Goal: Check status: Check status

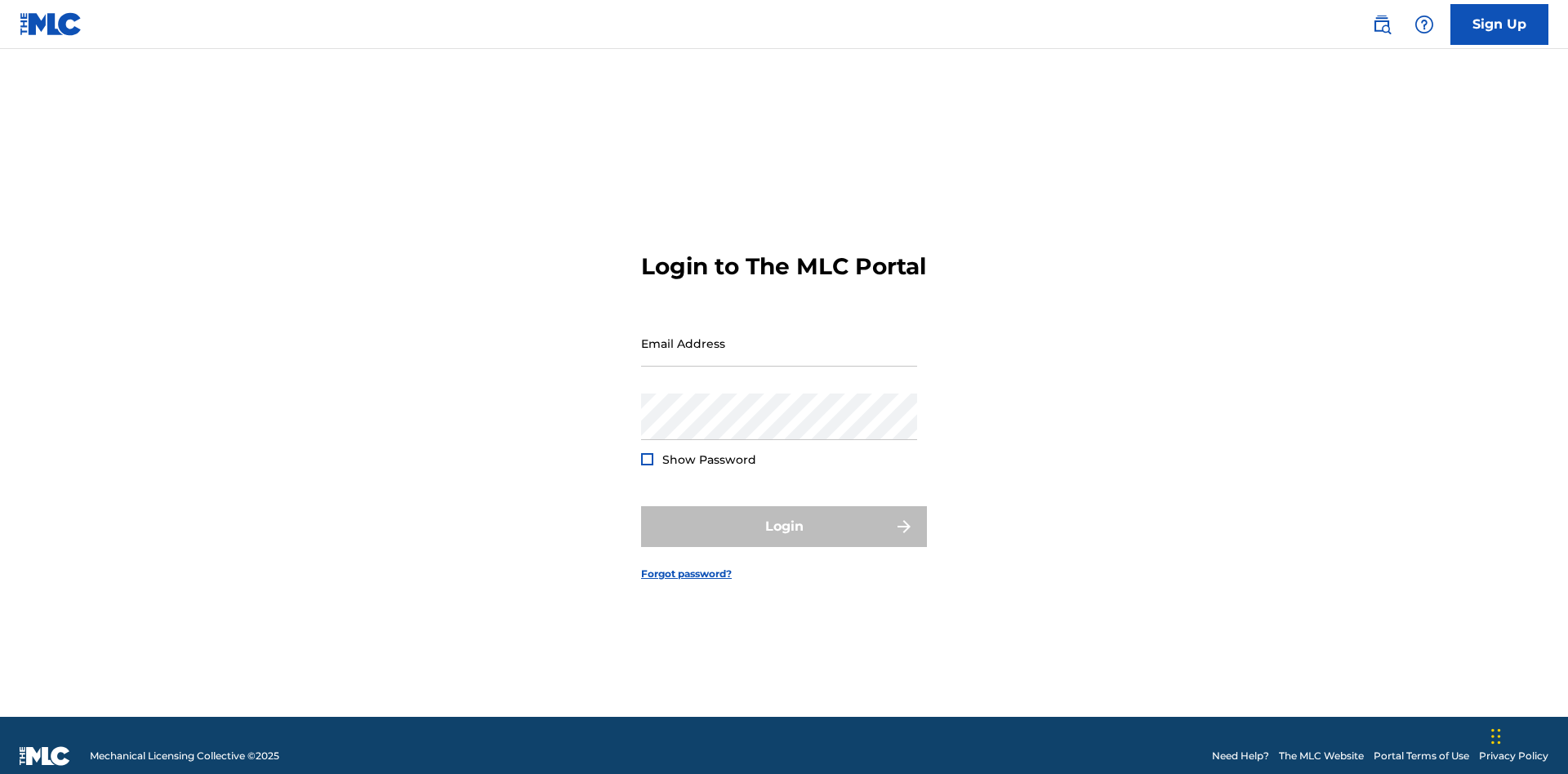
scroll to position [21, 0]
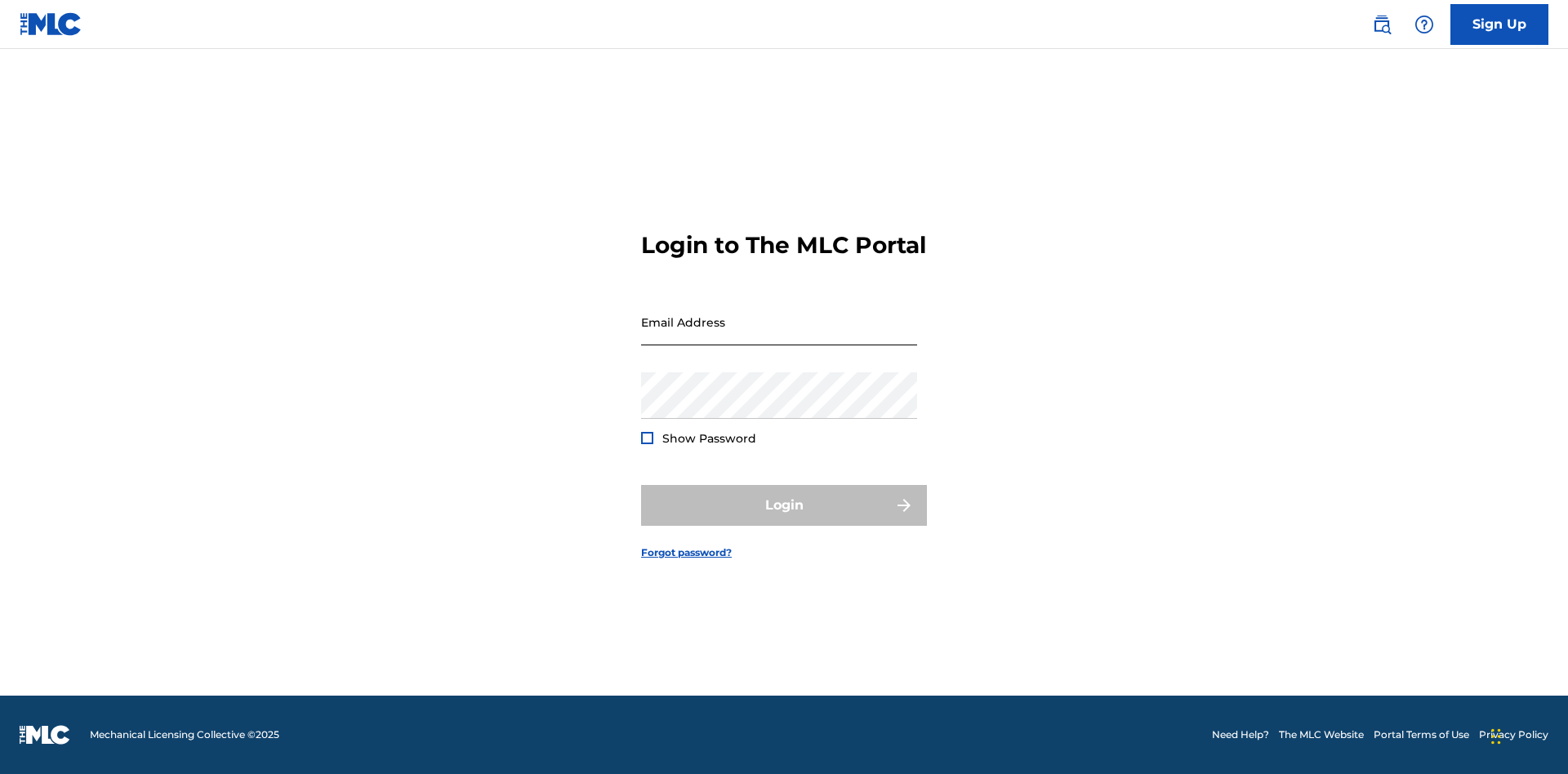
click at [779, 336] on input "Email Address" at bounding box center [779, 322] width 276 height 46
type input "[EMAIL_ADDRESS][DOMAIN_NAME]"
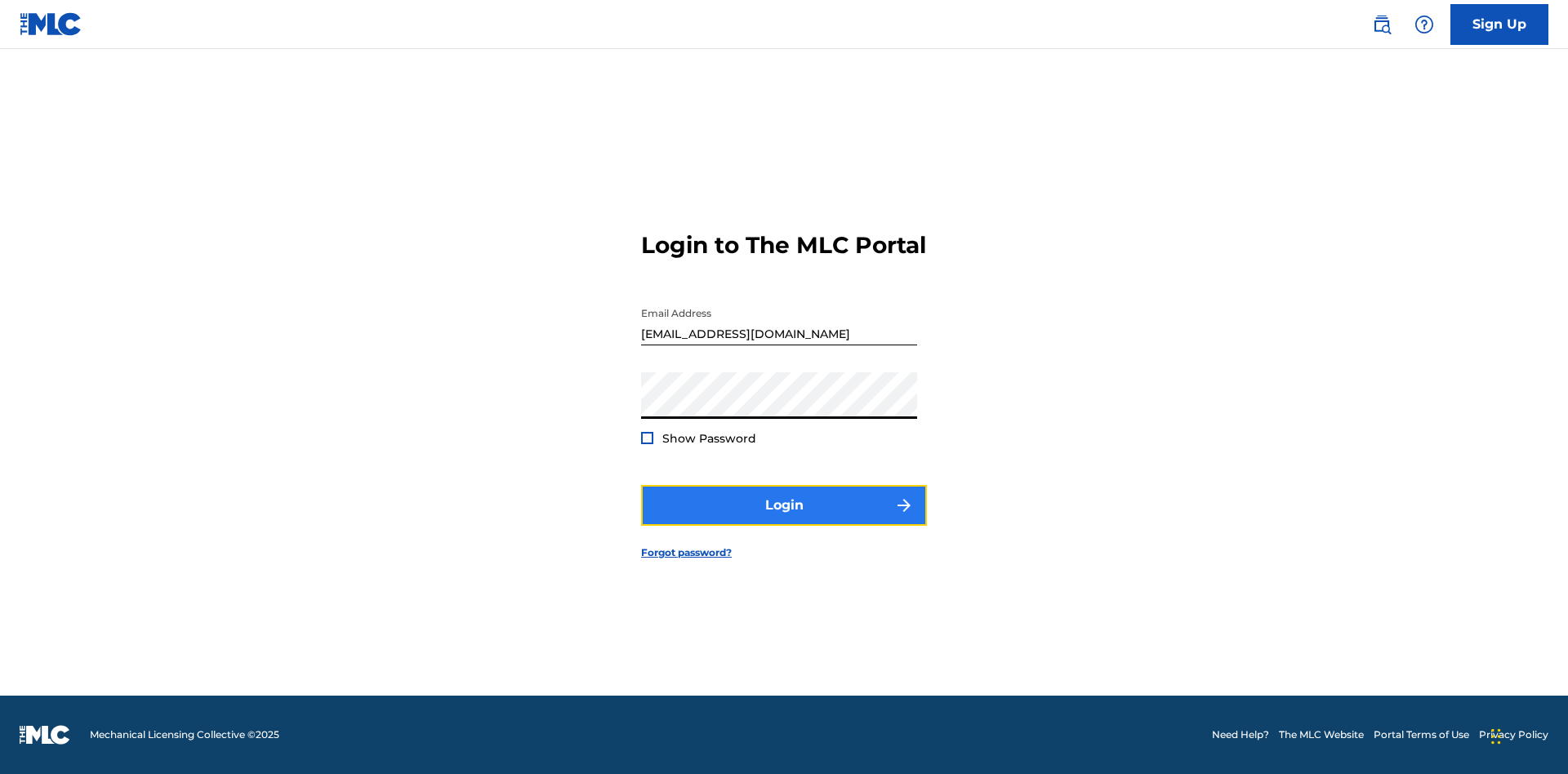
click at [784, 520] on button "Login" at bounding box center [784, 505] width 286 height 41
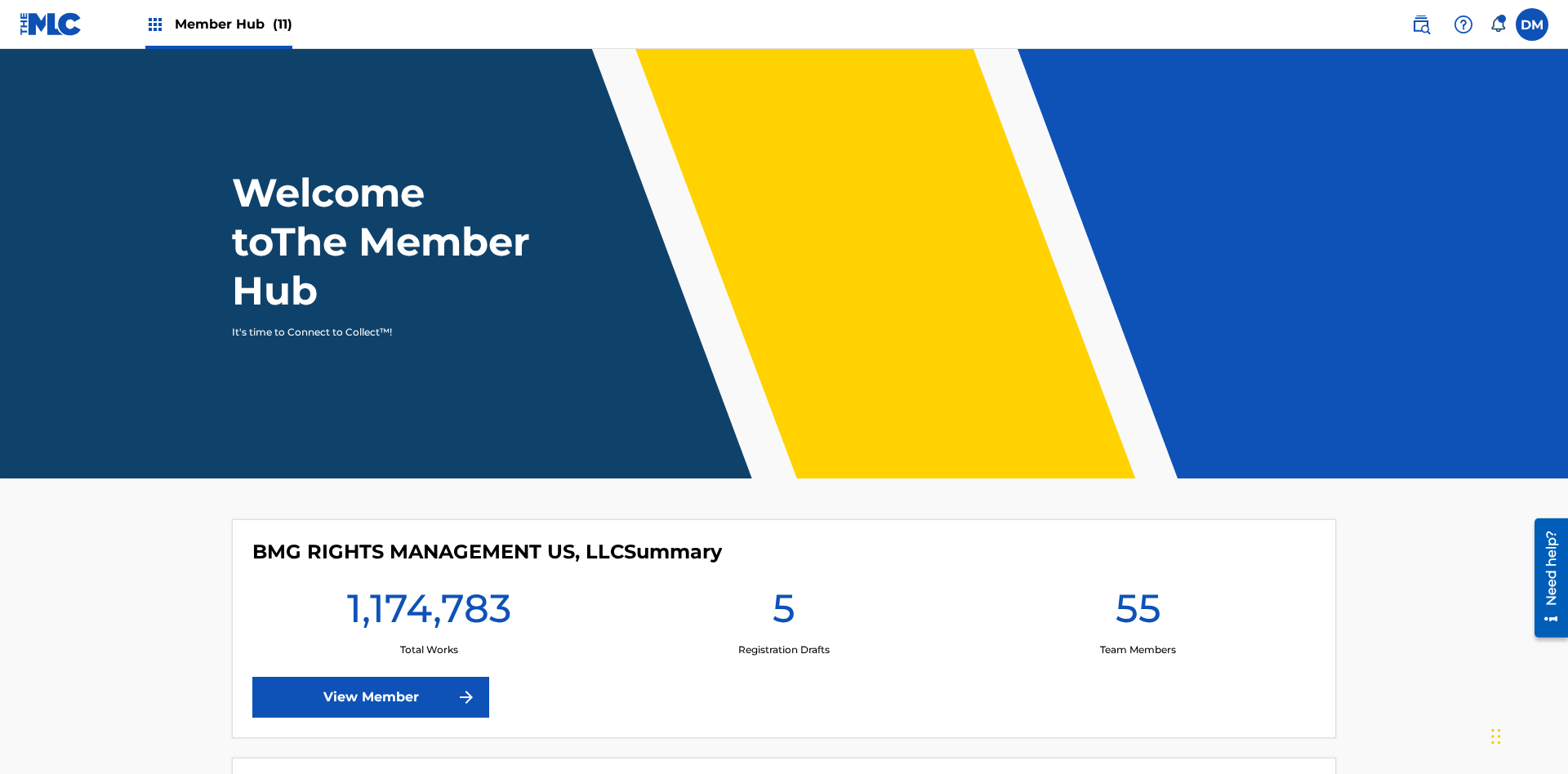
click at [233, 24] on span "Member Hub (11)" at bounding box center [233, 24] width 118 height 18
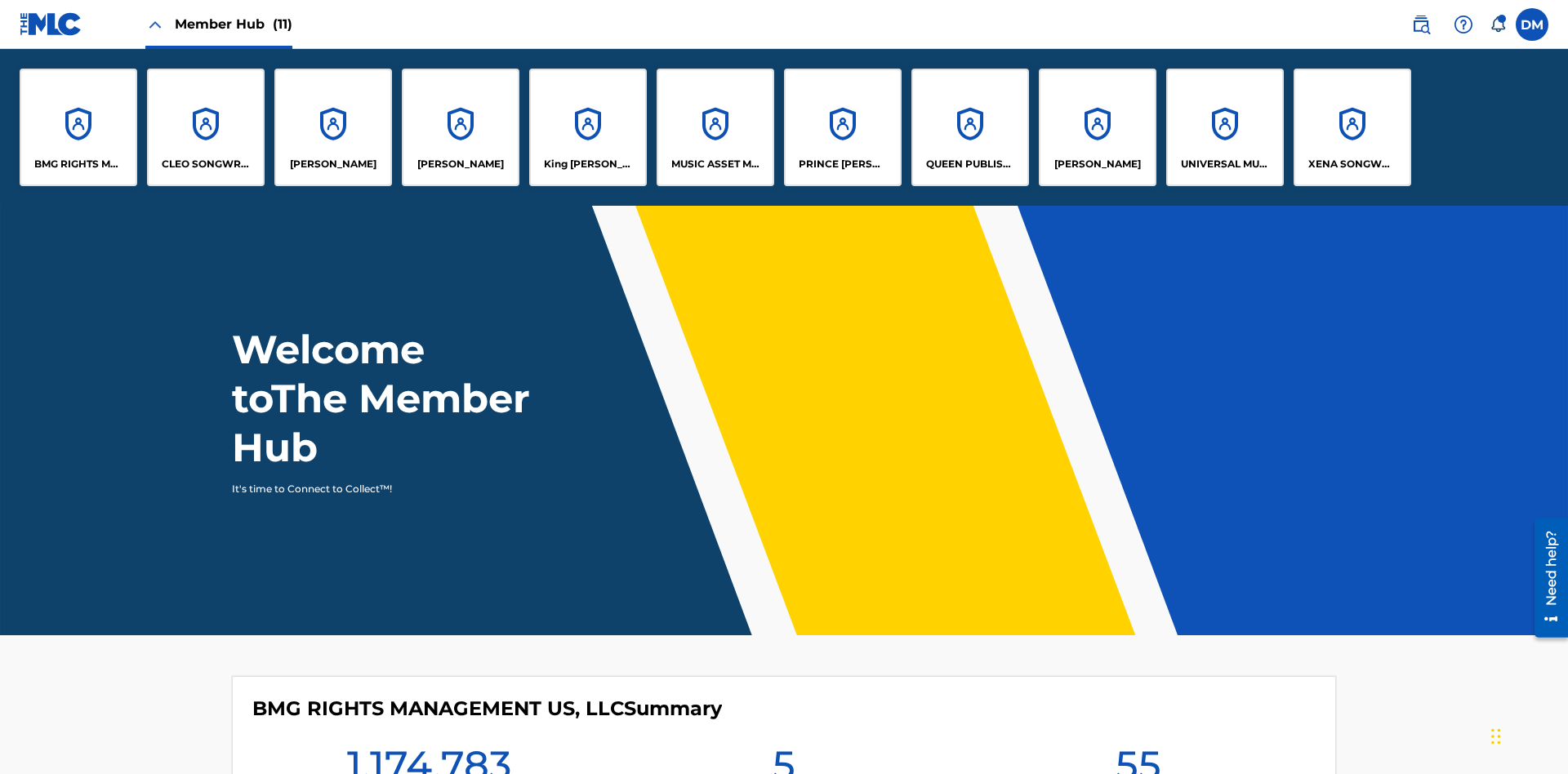
scroll to position [59, 0]
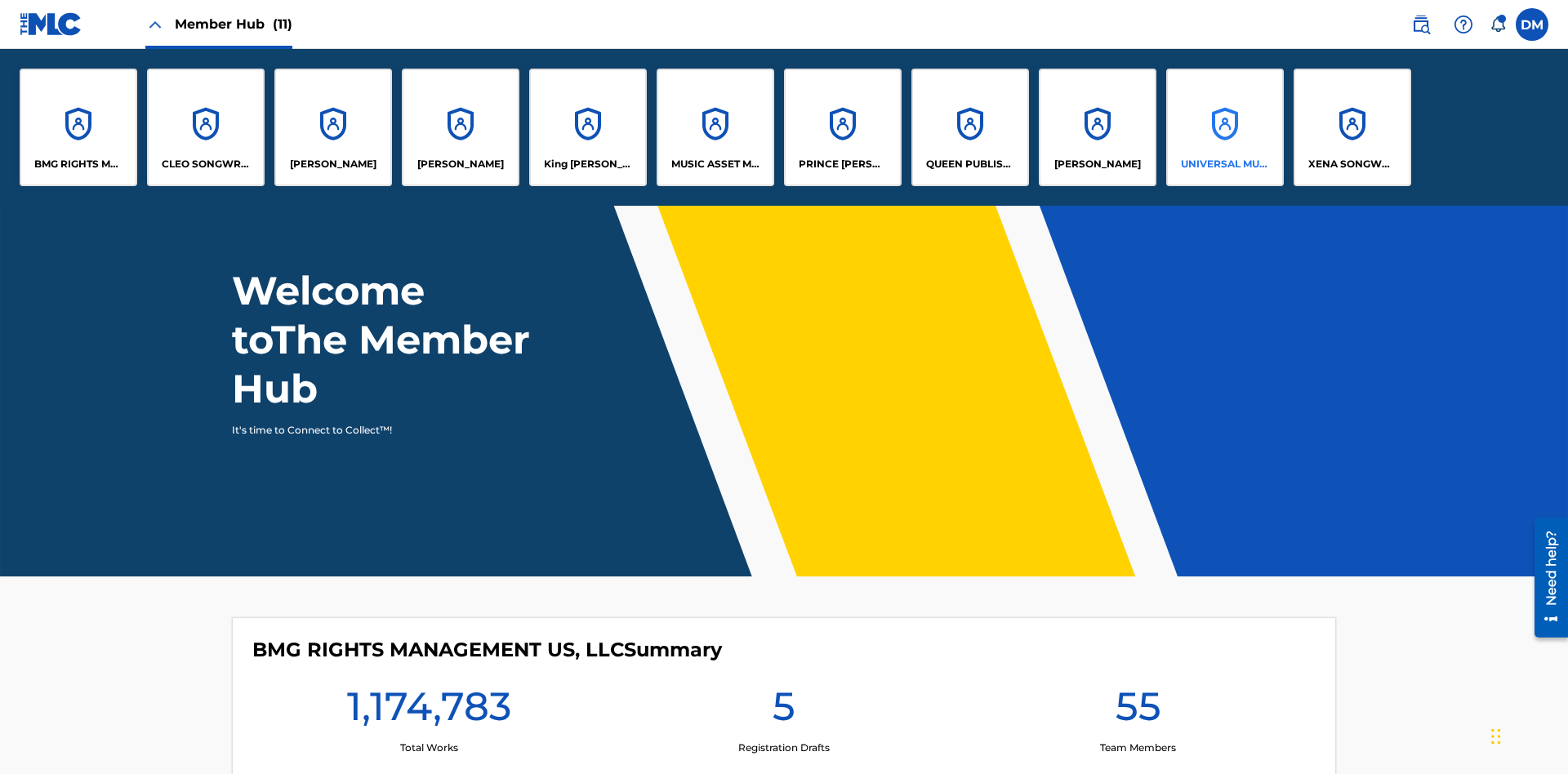
click at [1225, 165] on p "UNIVERSAL MUSIC PUB GROUP" at bounding box center [1226, 165] width 89 height 15
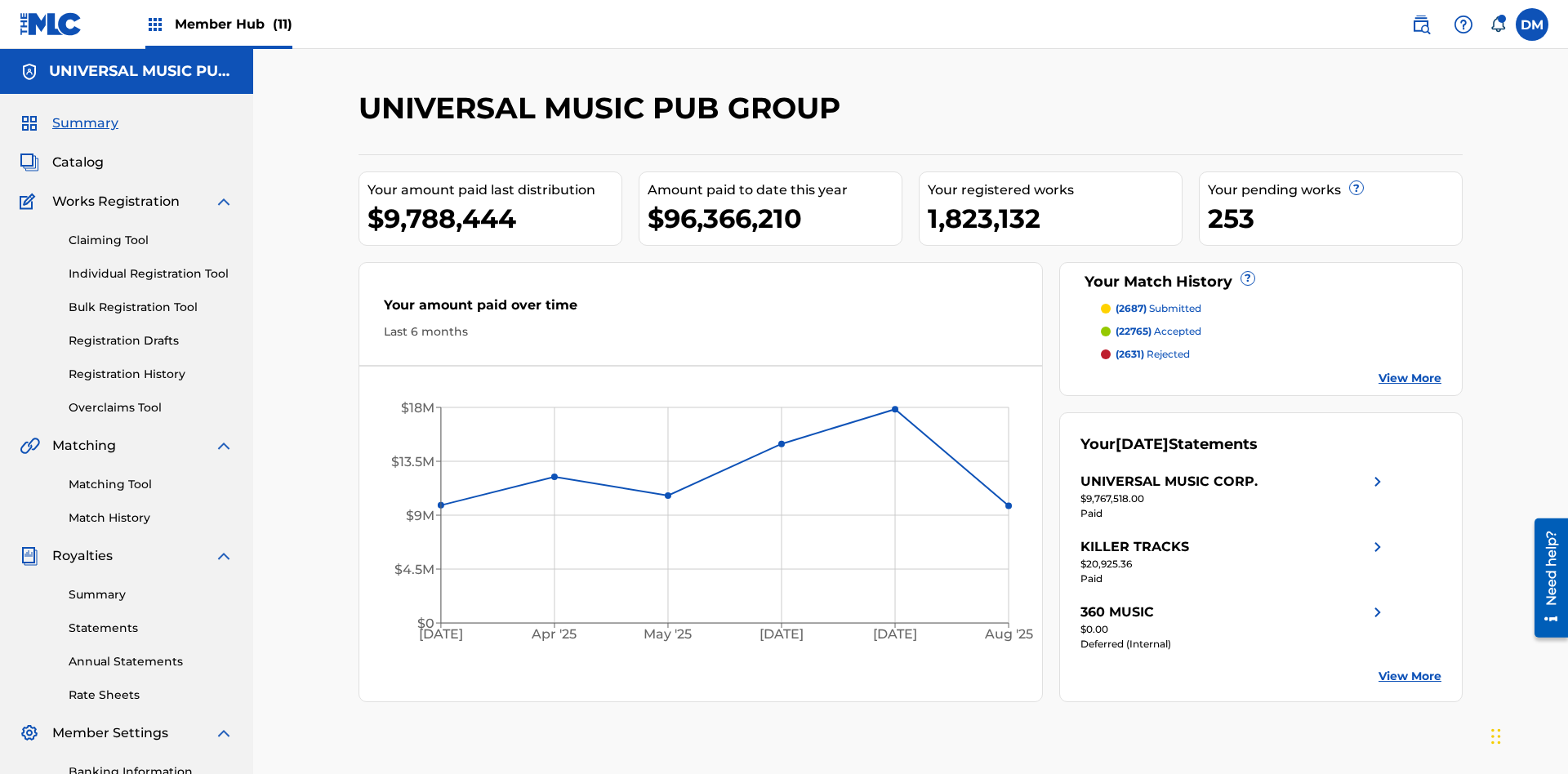
scroll to position [238, 0]
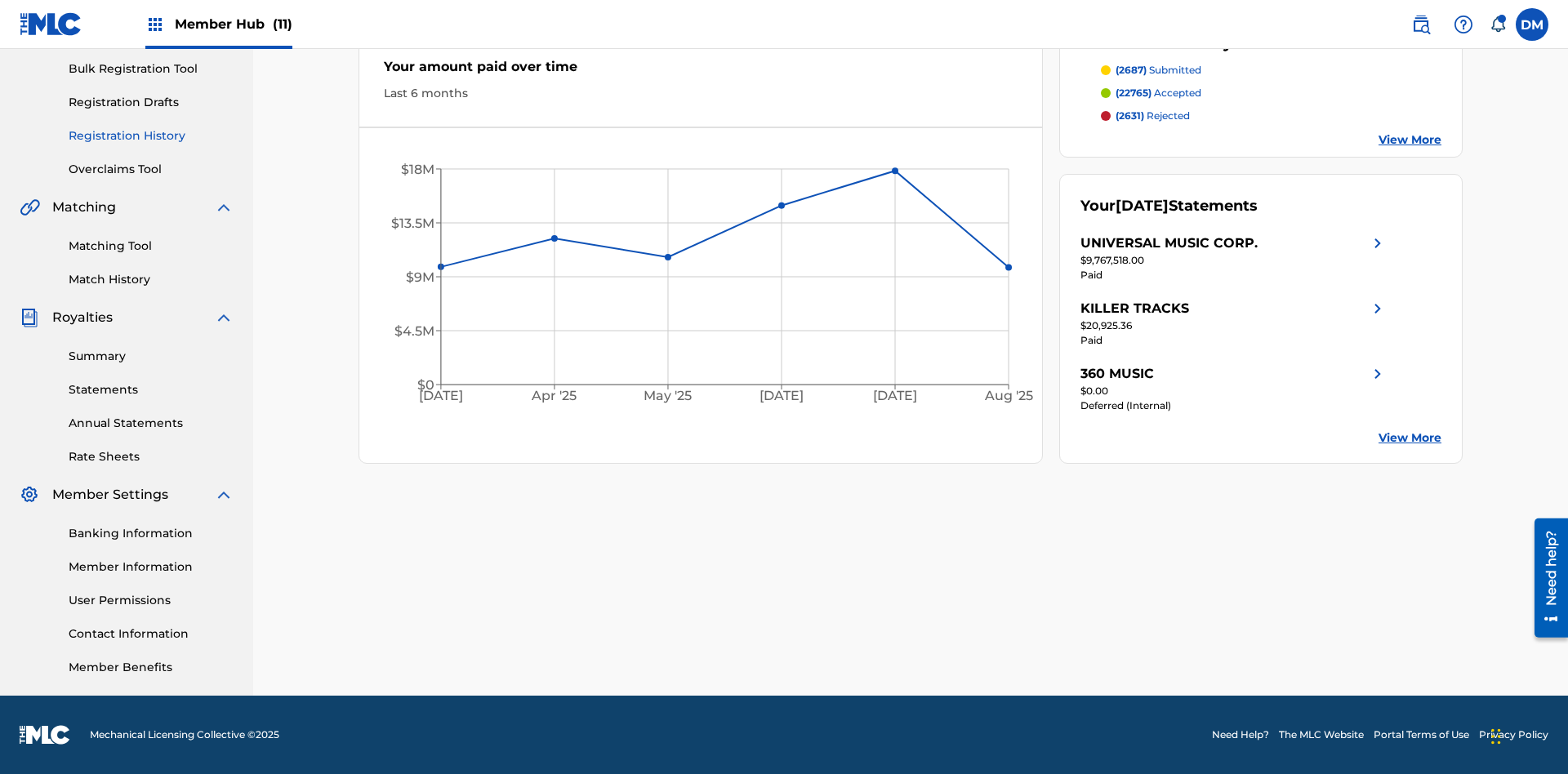
click at [151, 136] on link "Registration History" at bounding box center [151, 136] width 165 height 17
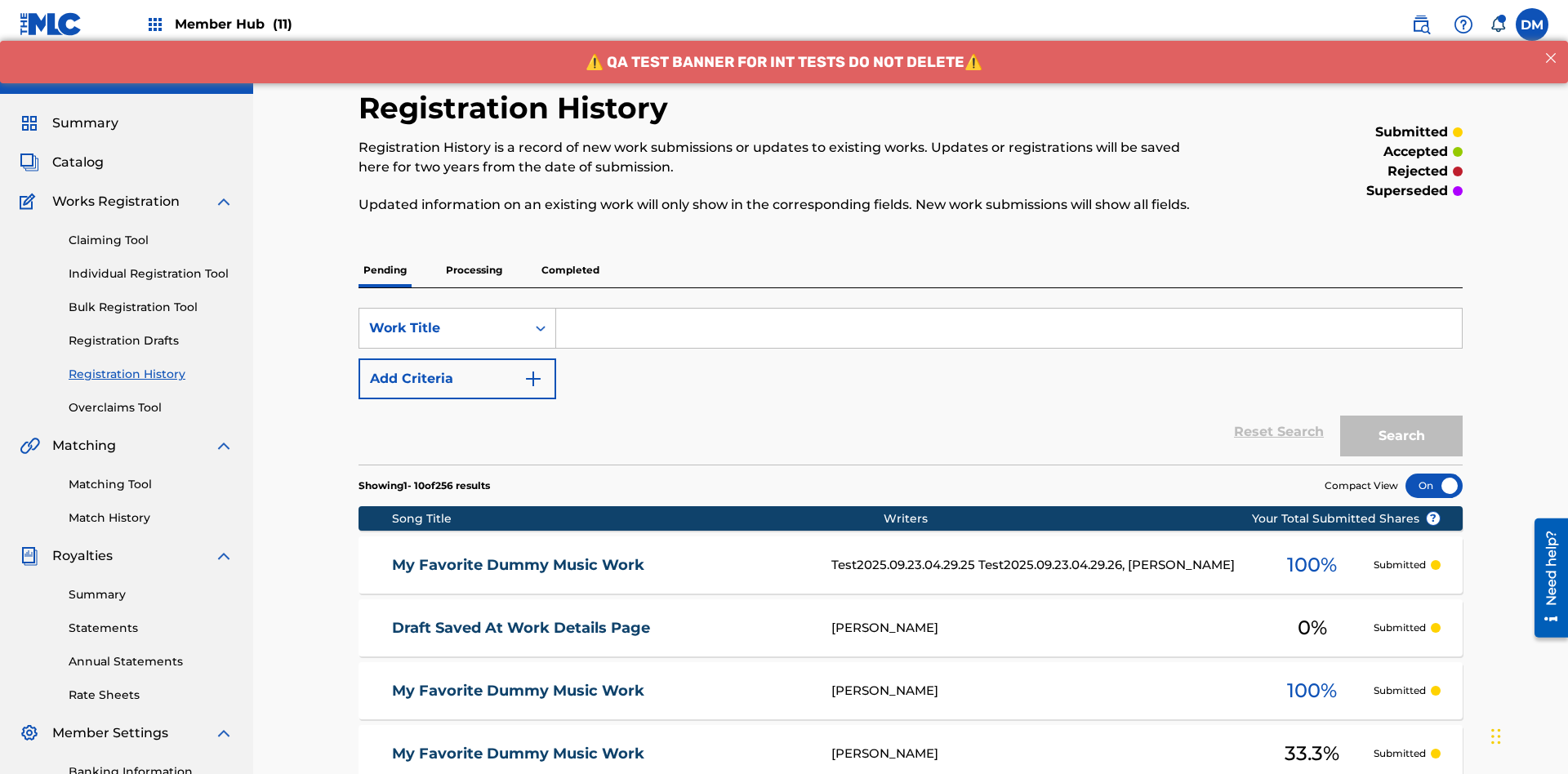
scroll to position [155, 0]
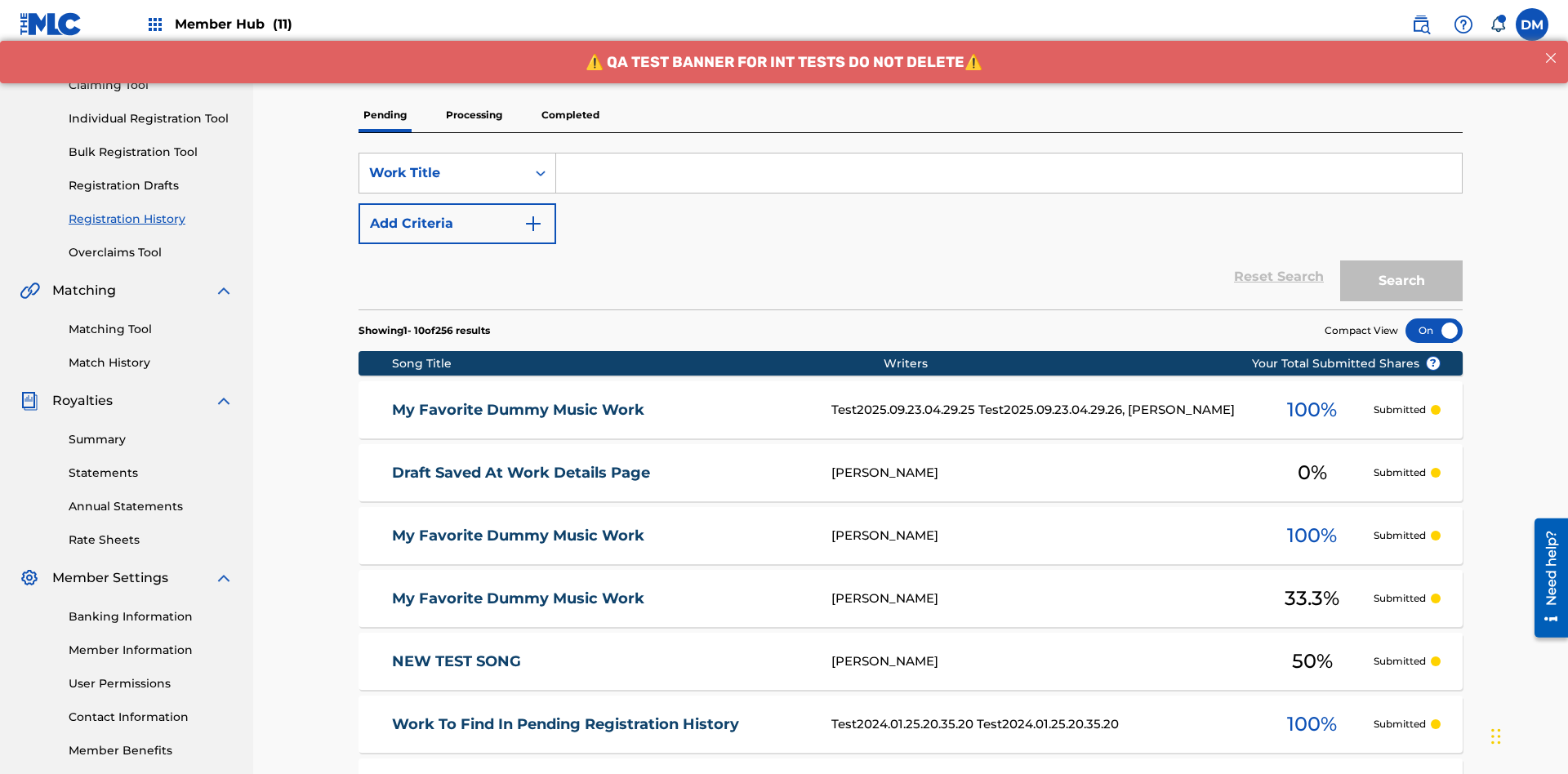
click at [570, 115] on p "Completed" at bounding box center [570, 115] width 68 height 34
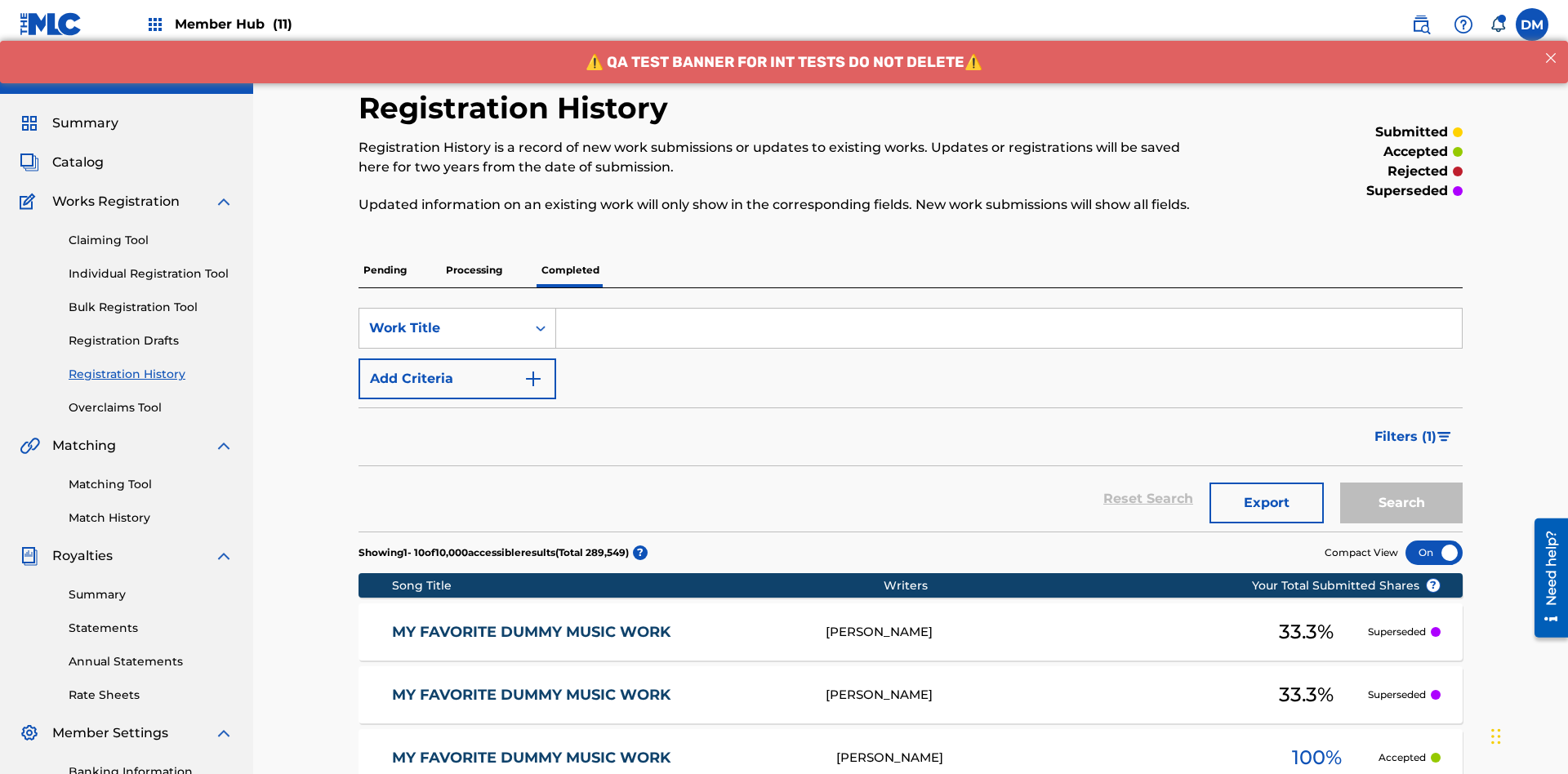
scroll to position [221, 0]
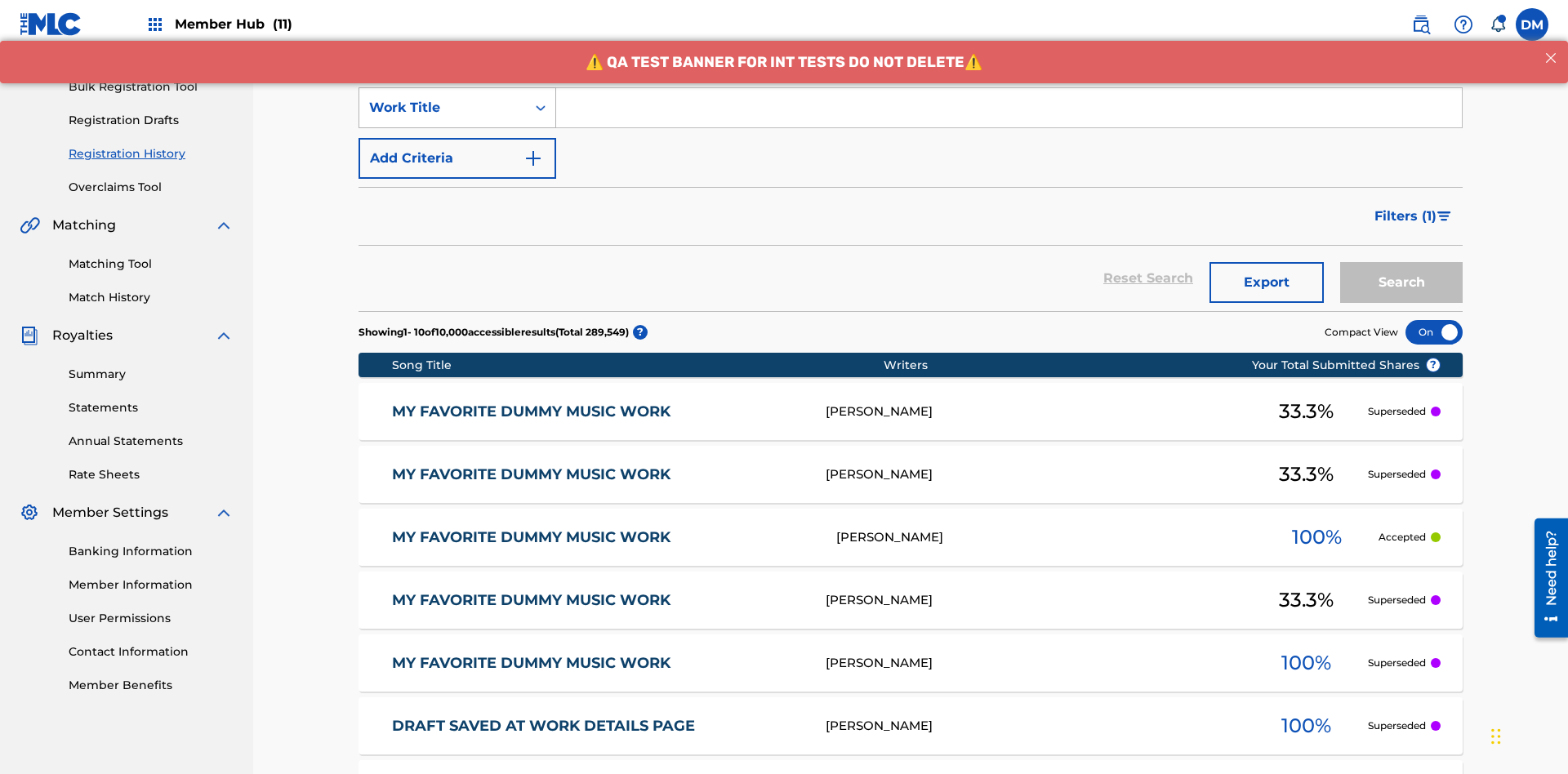
click at [442, 107] on div "Work Title" at bounding box center [442, 107] width 147 height 19
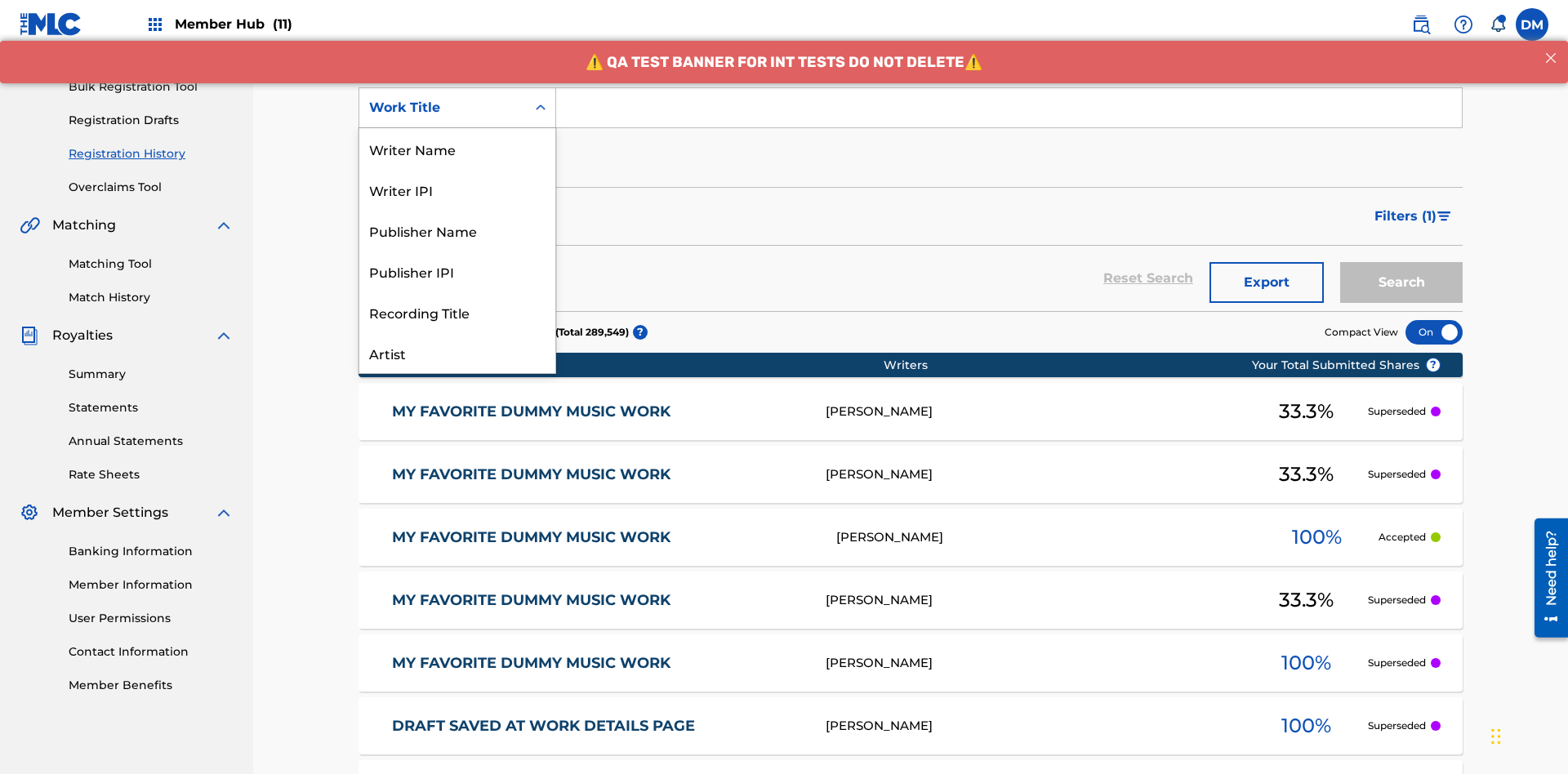
scroll to position [81, 0]
click at [457, 353] on div "Work Title" at bounding box center [457, 353] width 196 height 41
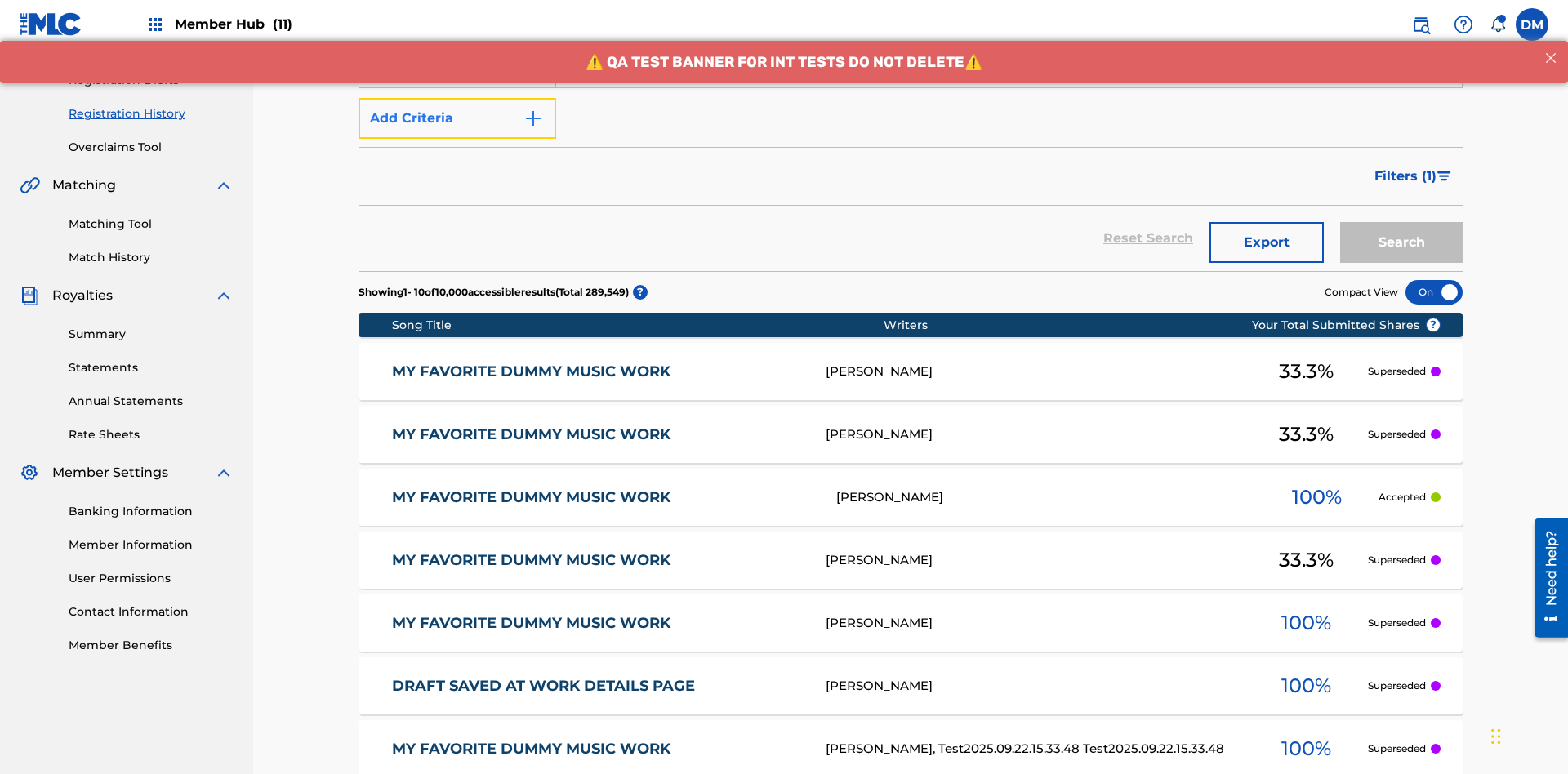
click at [457, 118] on button "Add Criteria" at bounding box center [457, 118] width 197 height 41
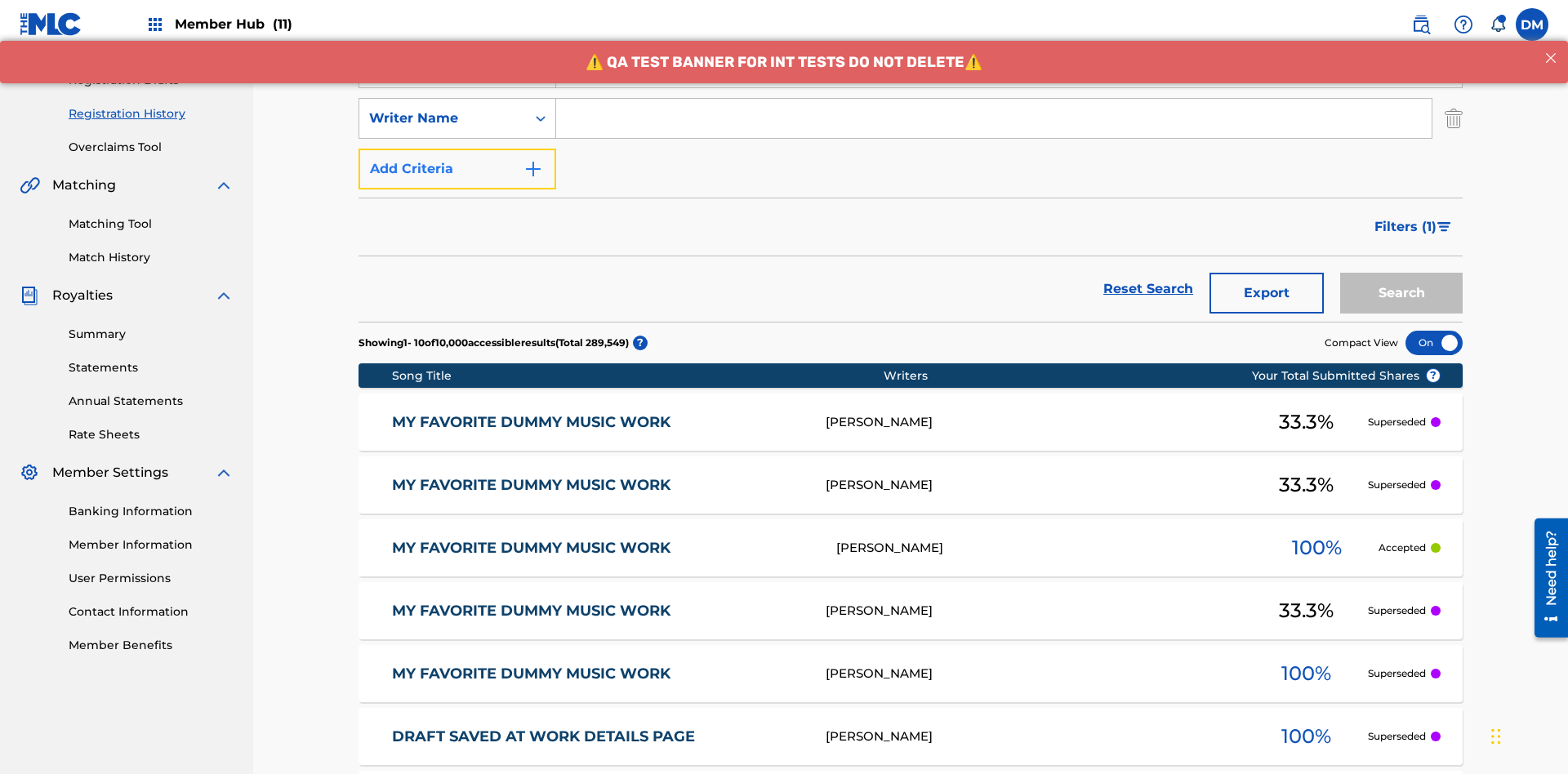
scroll to position [271, 0]
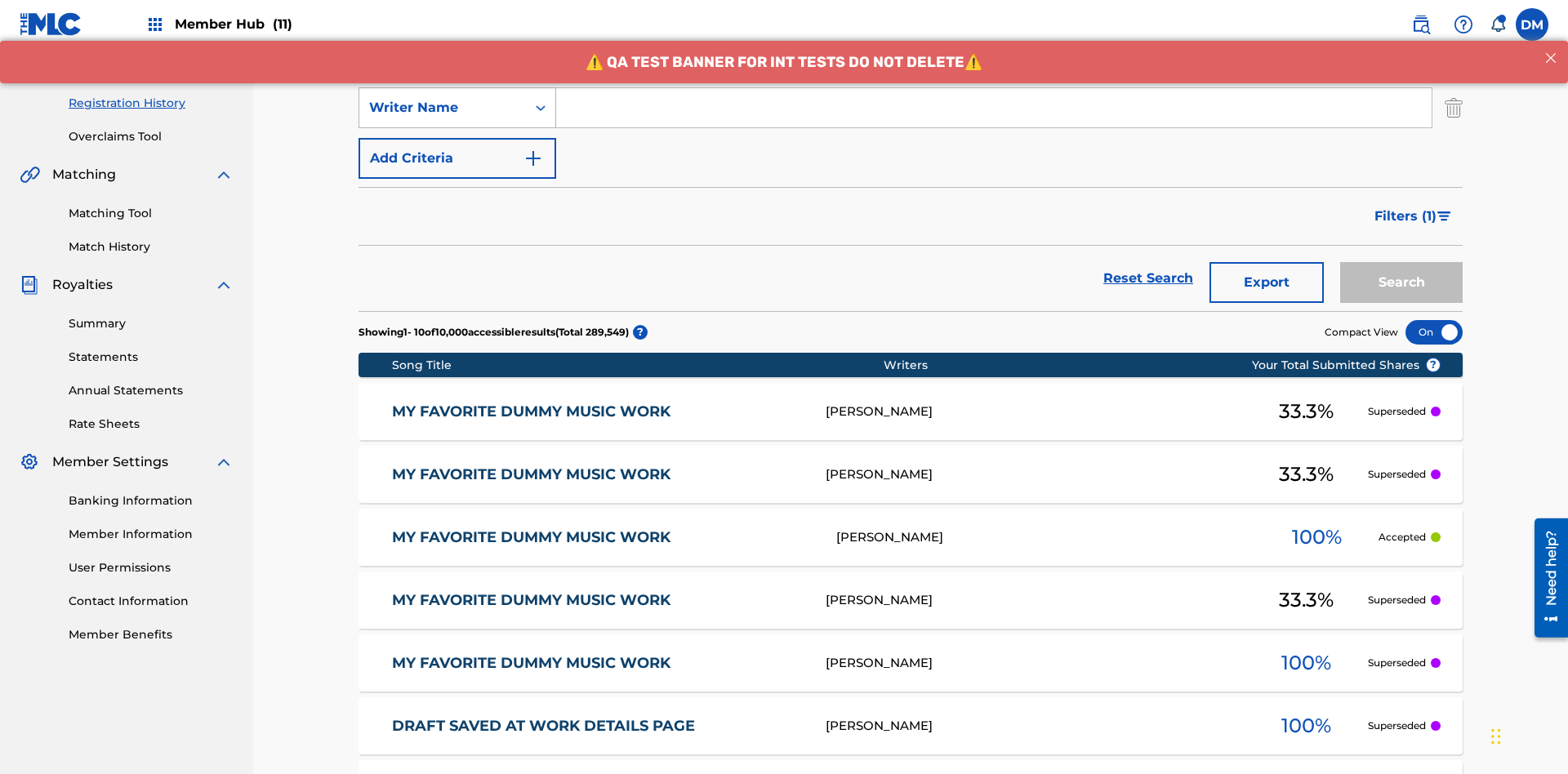
click at [442, 107] on div "Writer Name" at bounding box center [442, 107] width 147 height 19
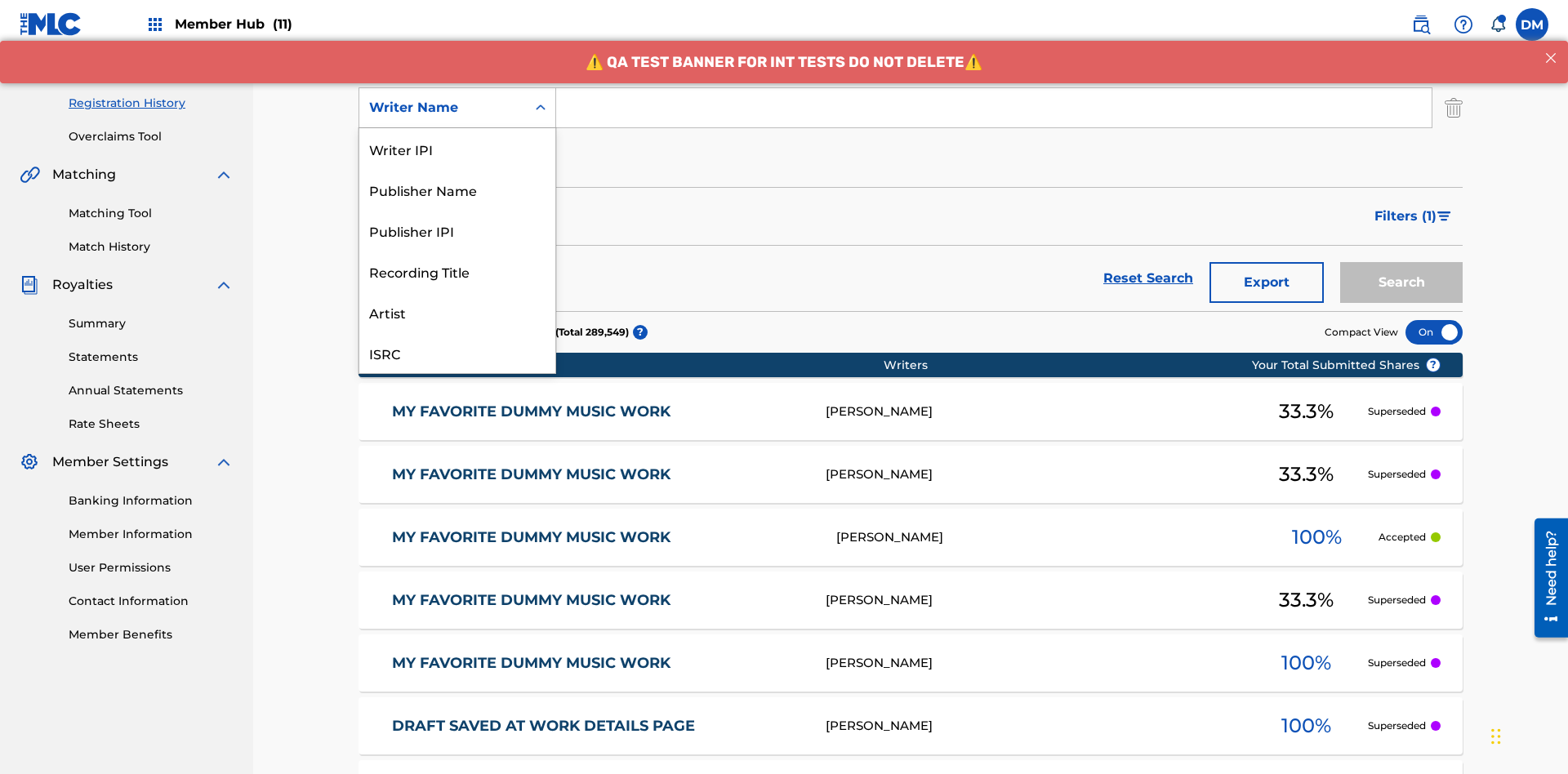
scroll to position [41, 0]
click at [457, 230] on div "Recording Title" at bounding box center [457, 230] width 196 height 41
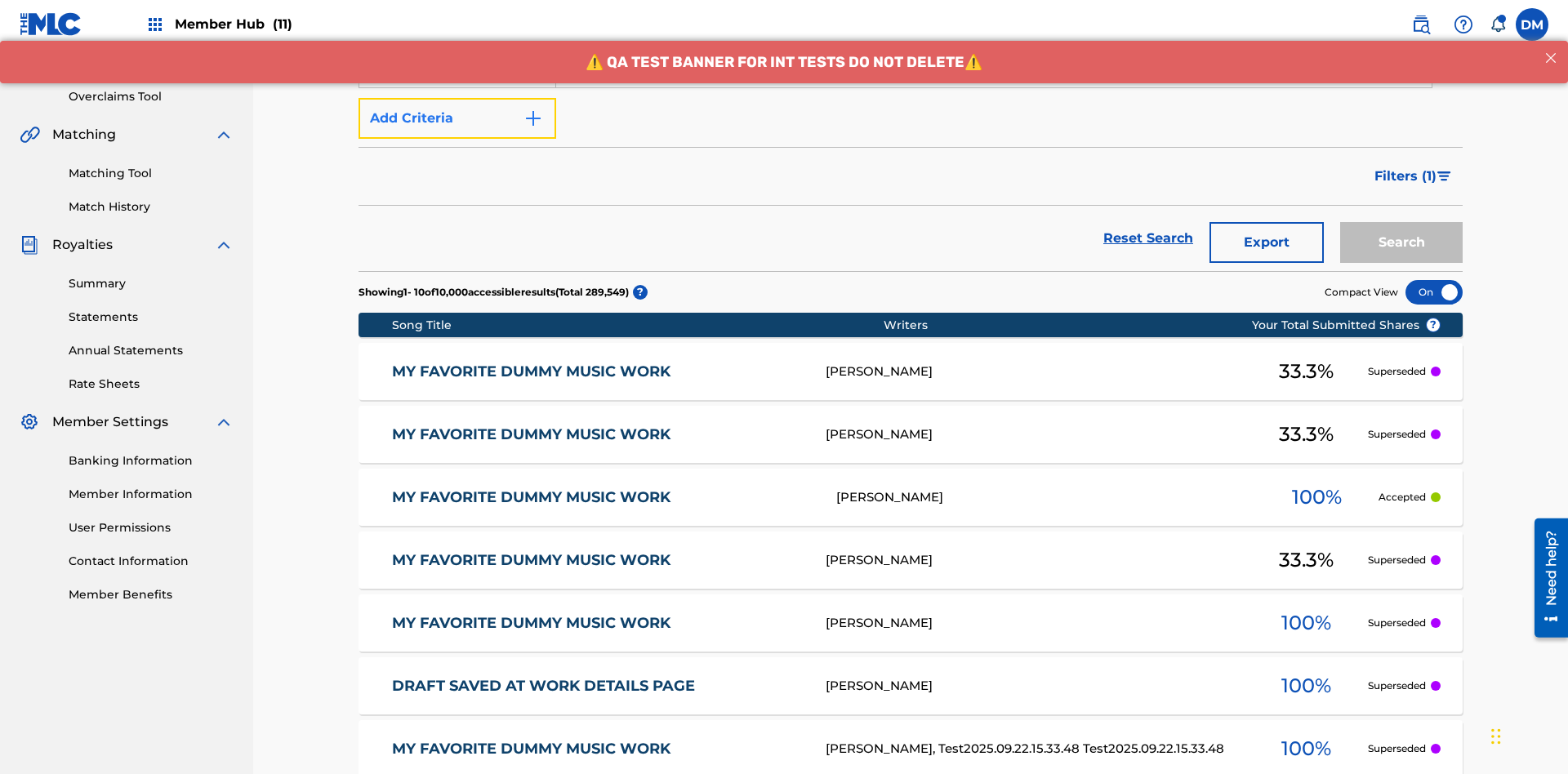
click at [457, 118] on button "Add Criteria" at bounding box center [457, 118] width 197 height 41
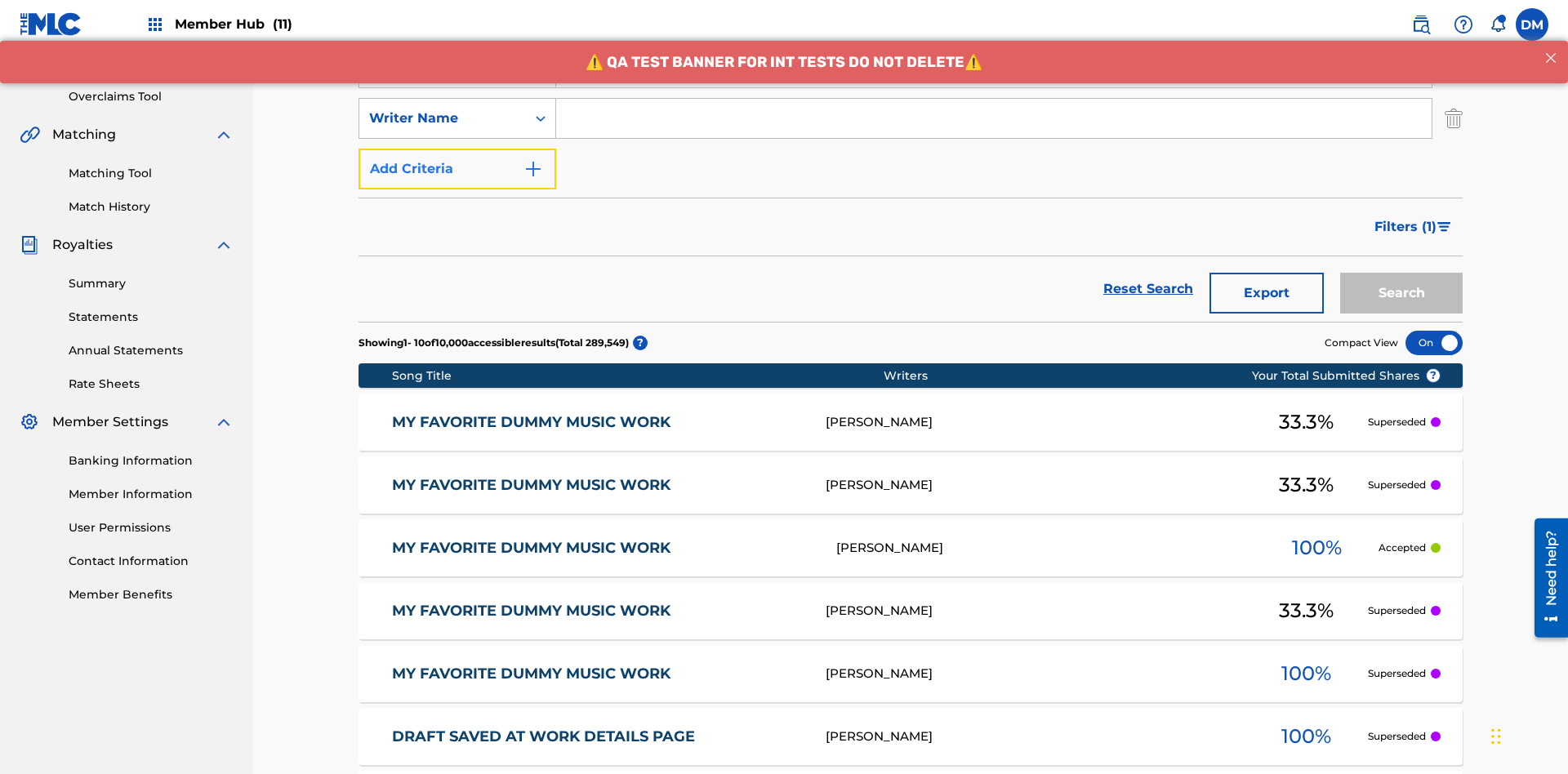
scroll to position [322, 0]
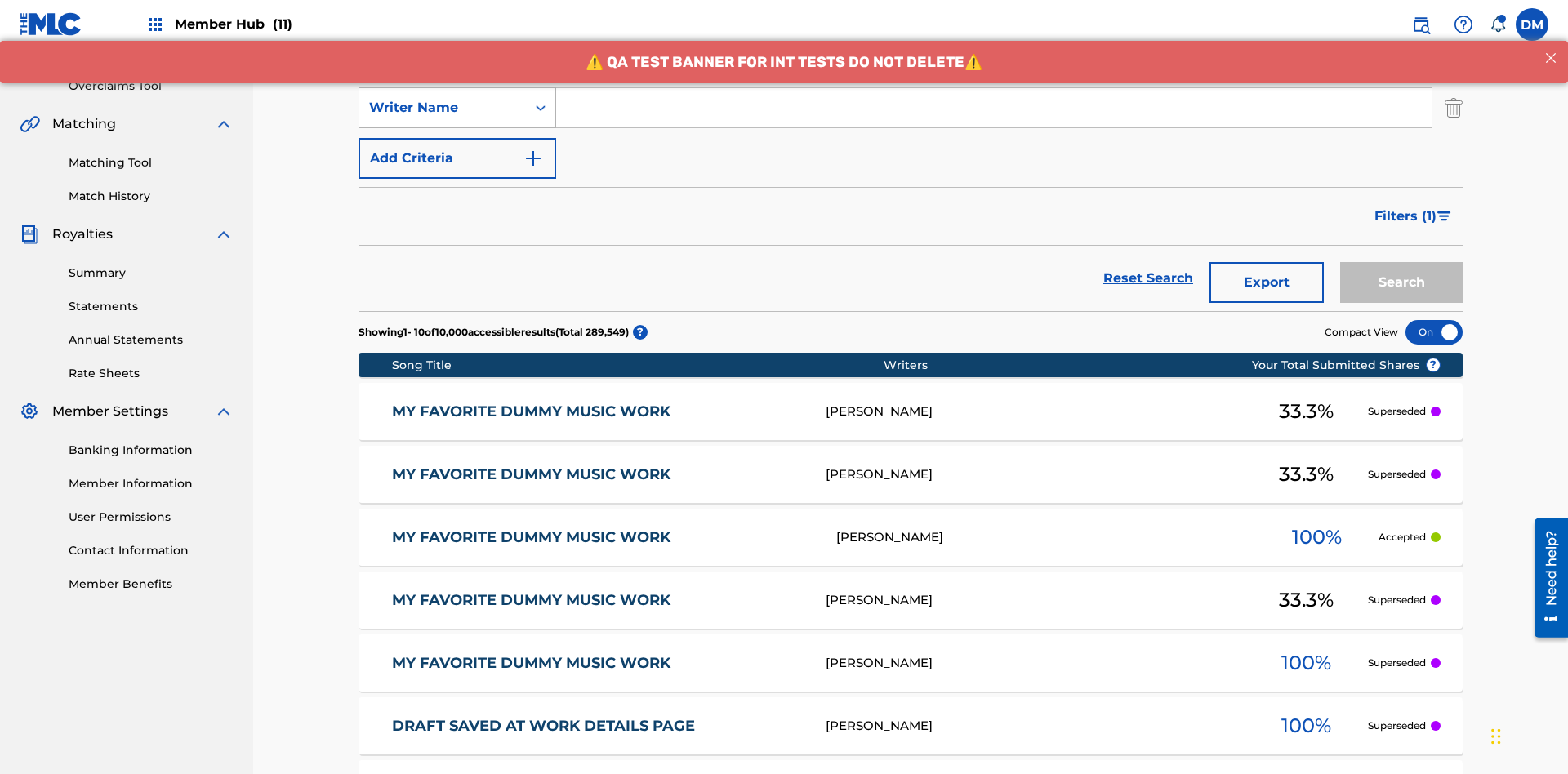
click at [442, 107] on div "Writer Name" at bounding box center [442, 107] width 147 height 19
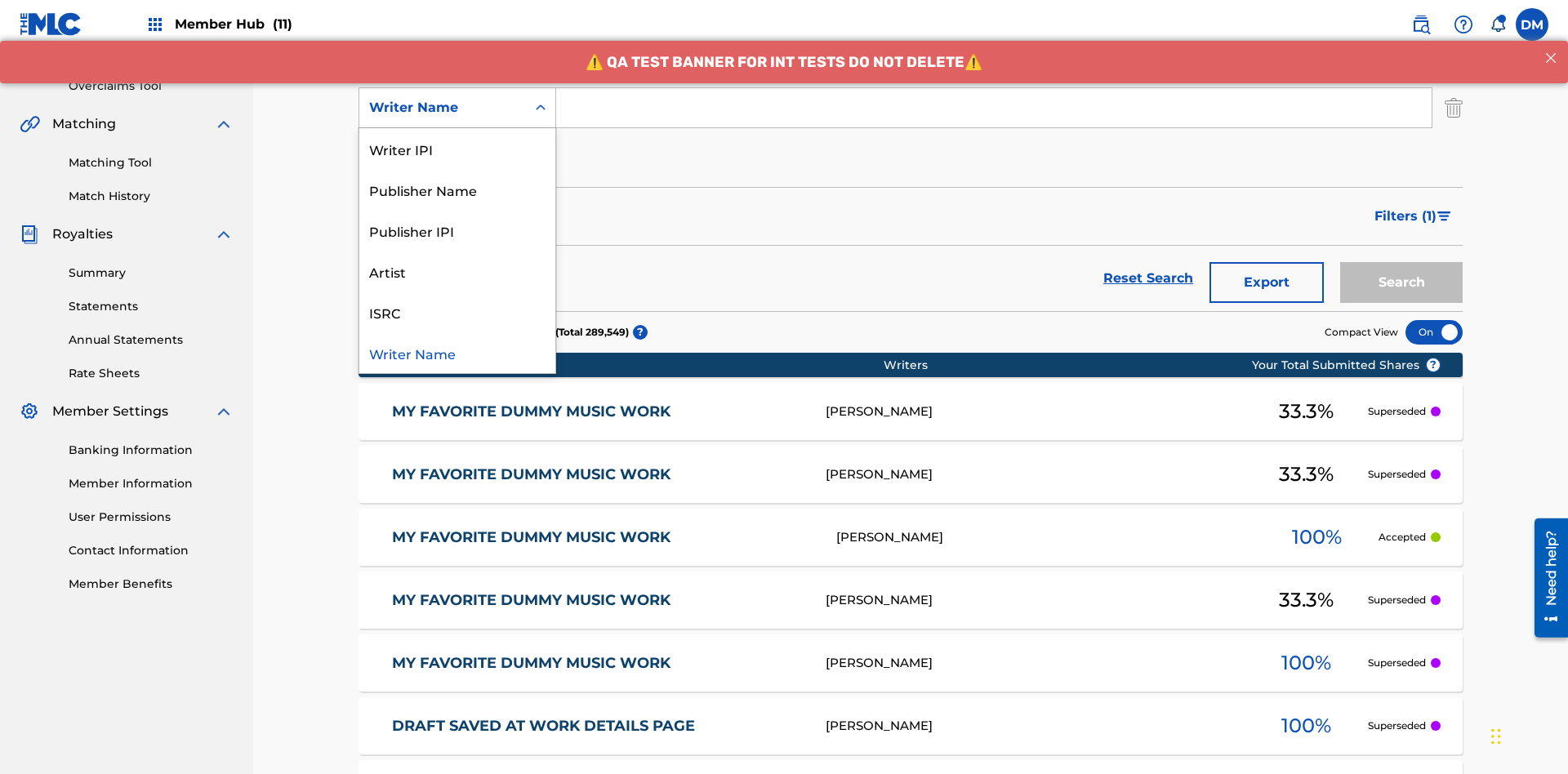
click at [457, 312] on div "ISRC" at bounding box center [457, 311] width 196 height 41
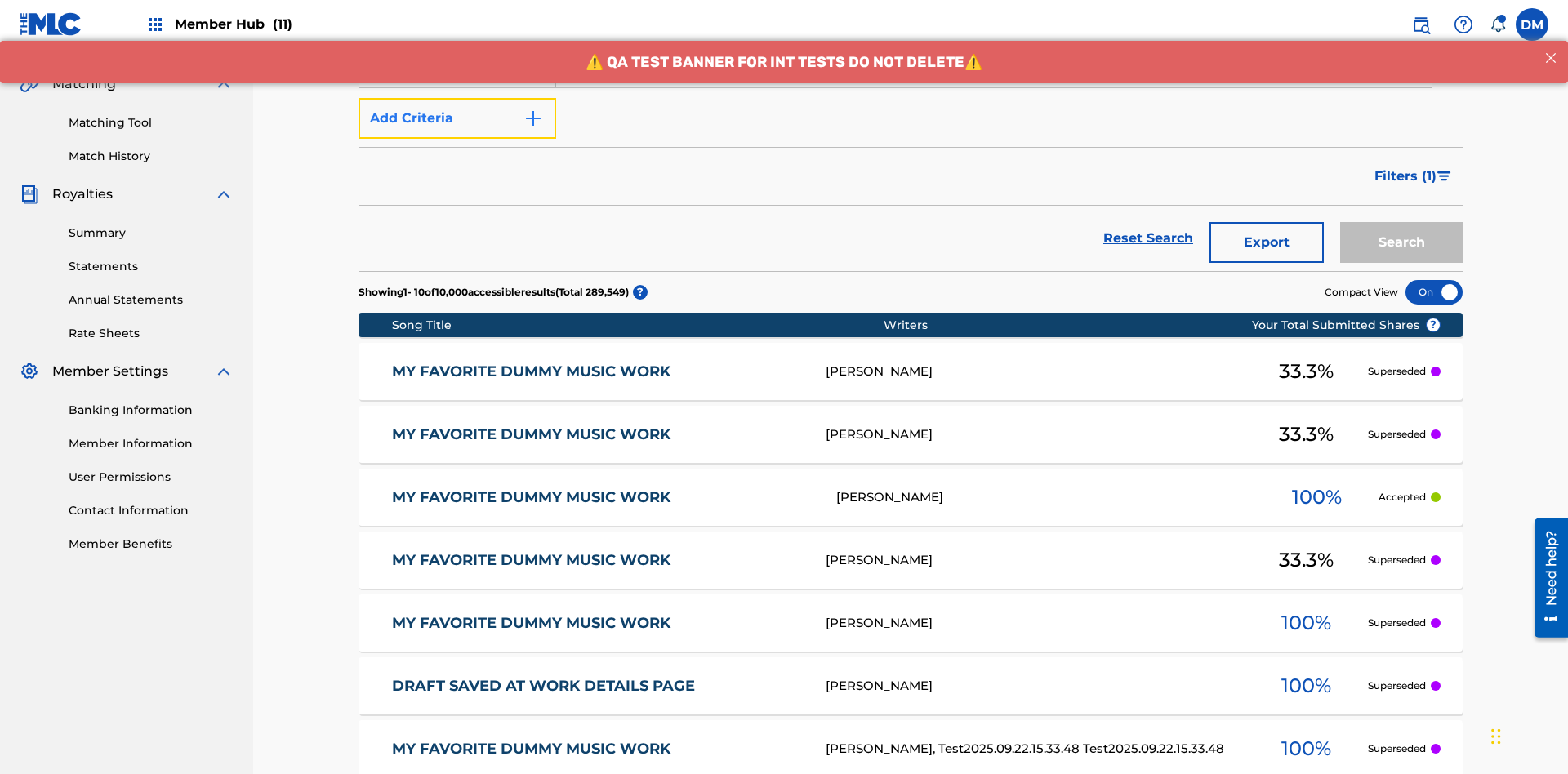
click at [457, 118] on button "Add Criteria" at bounding box center [457, 118] width 197 height 41
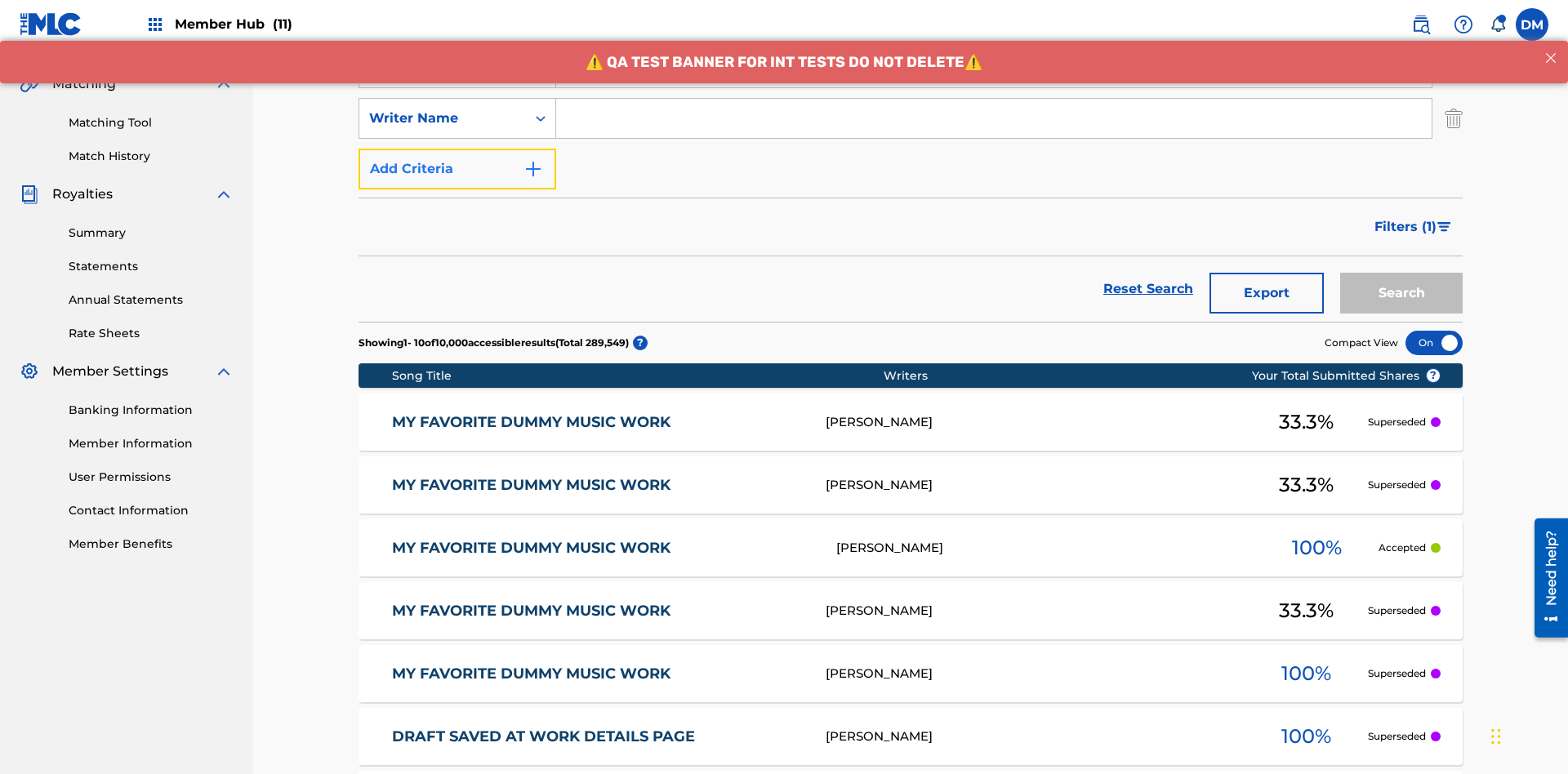
scroll to position [373, 0]
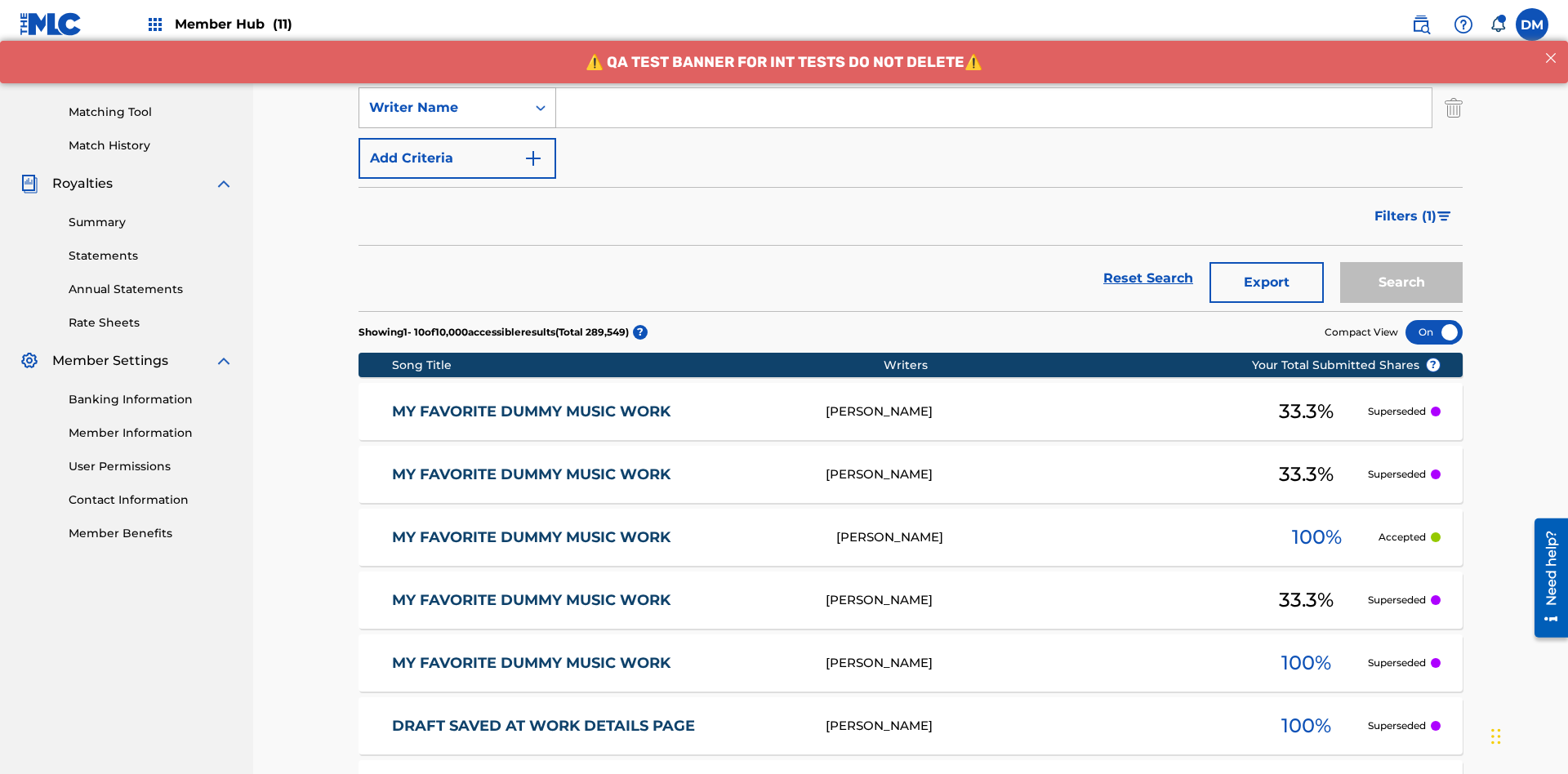
click at [442, 107] on div "Writer Name" at bounding box center [442, 107] width 147 height 19
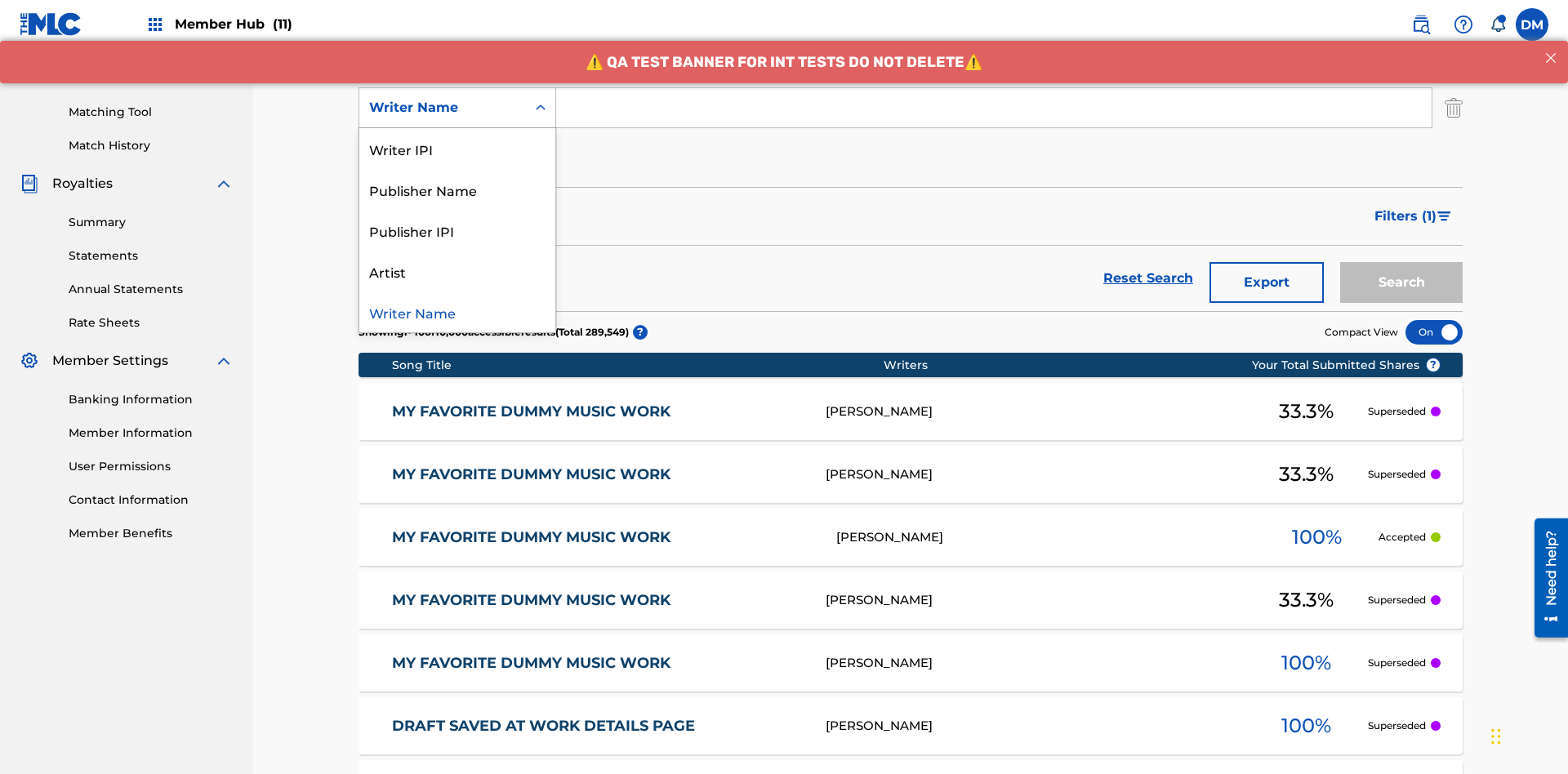
click at [457, 312] on div "Writer Name" at bounding box center [457, 311] width 196 height 41
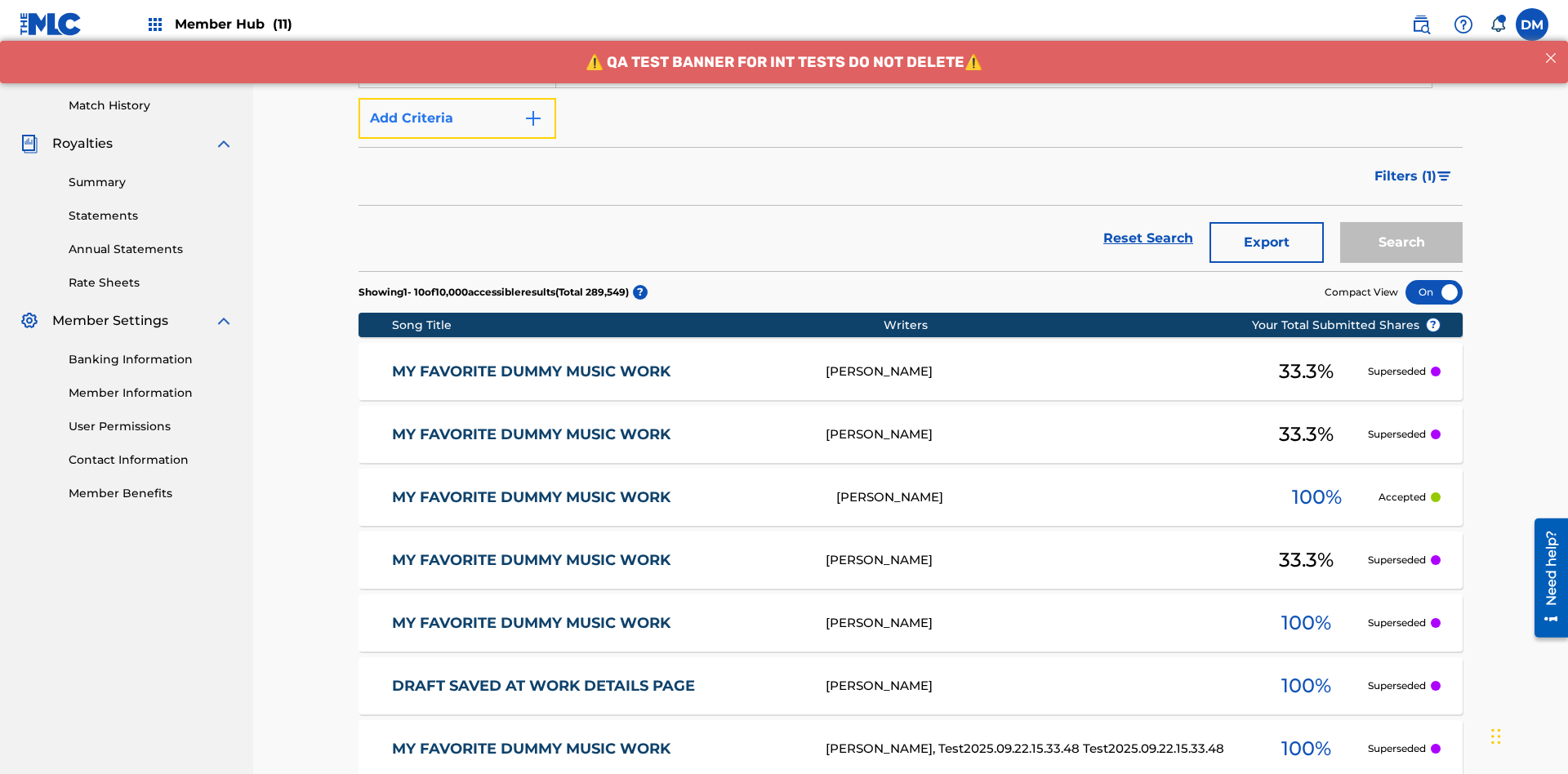
click at [457, 118] on button "Add Criteria" at bounding box center [457, 118] width 197 height 41
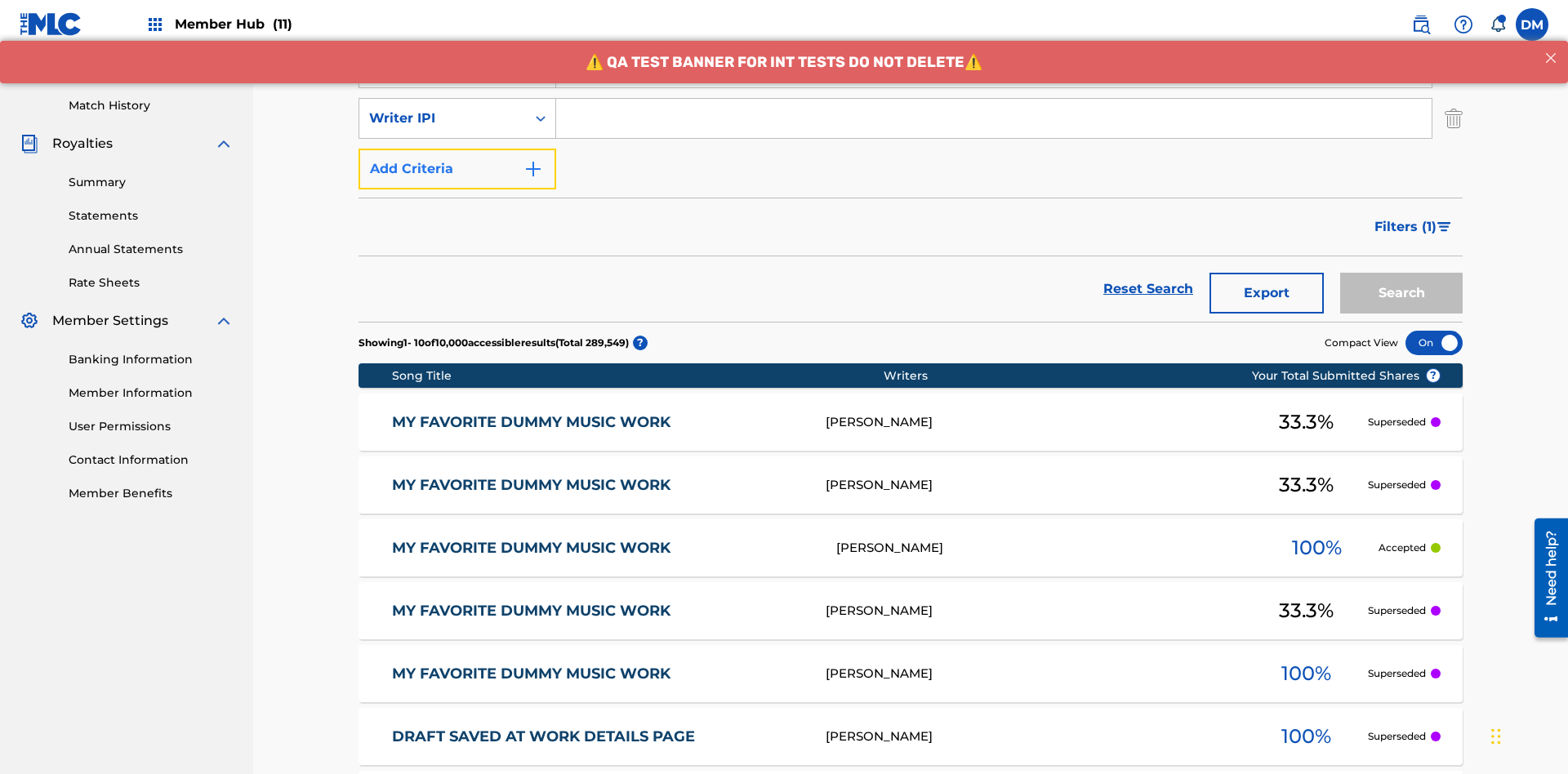
scroll to position [423, 0]
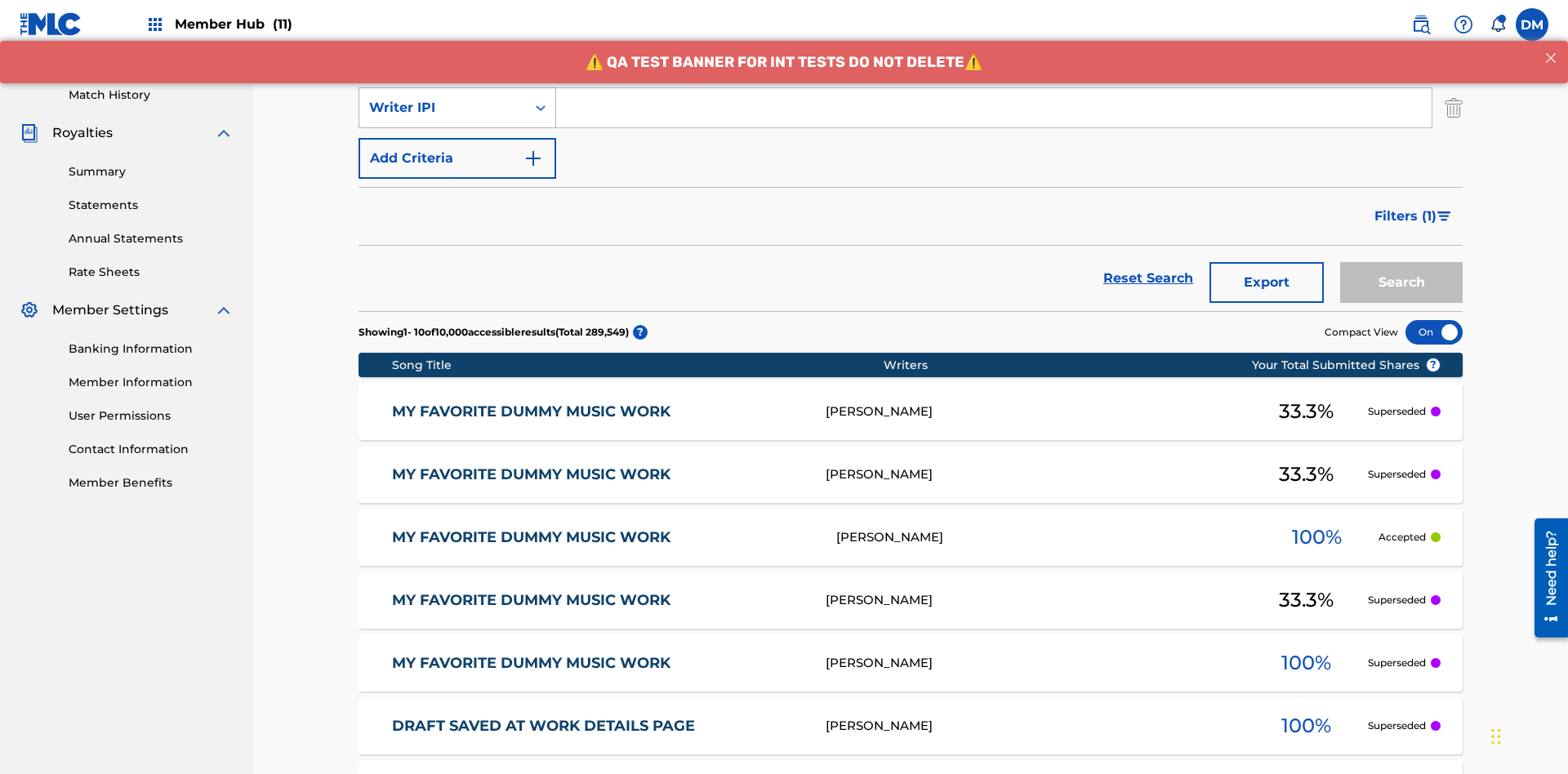
click at [442, 107] on div "Writer IPI" at bounding box center [442, 107] width 147 height 19
click at [457, 149] on div "Publisher Name" at bounding box center [457, 149] width 196 height 41
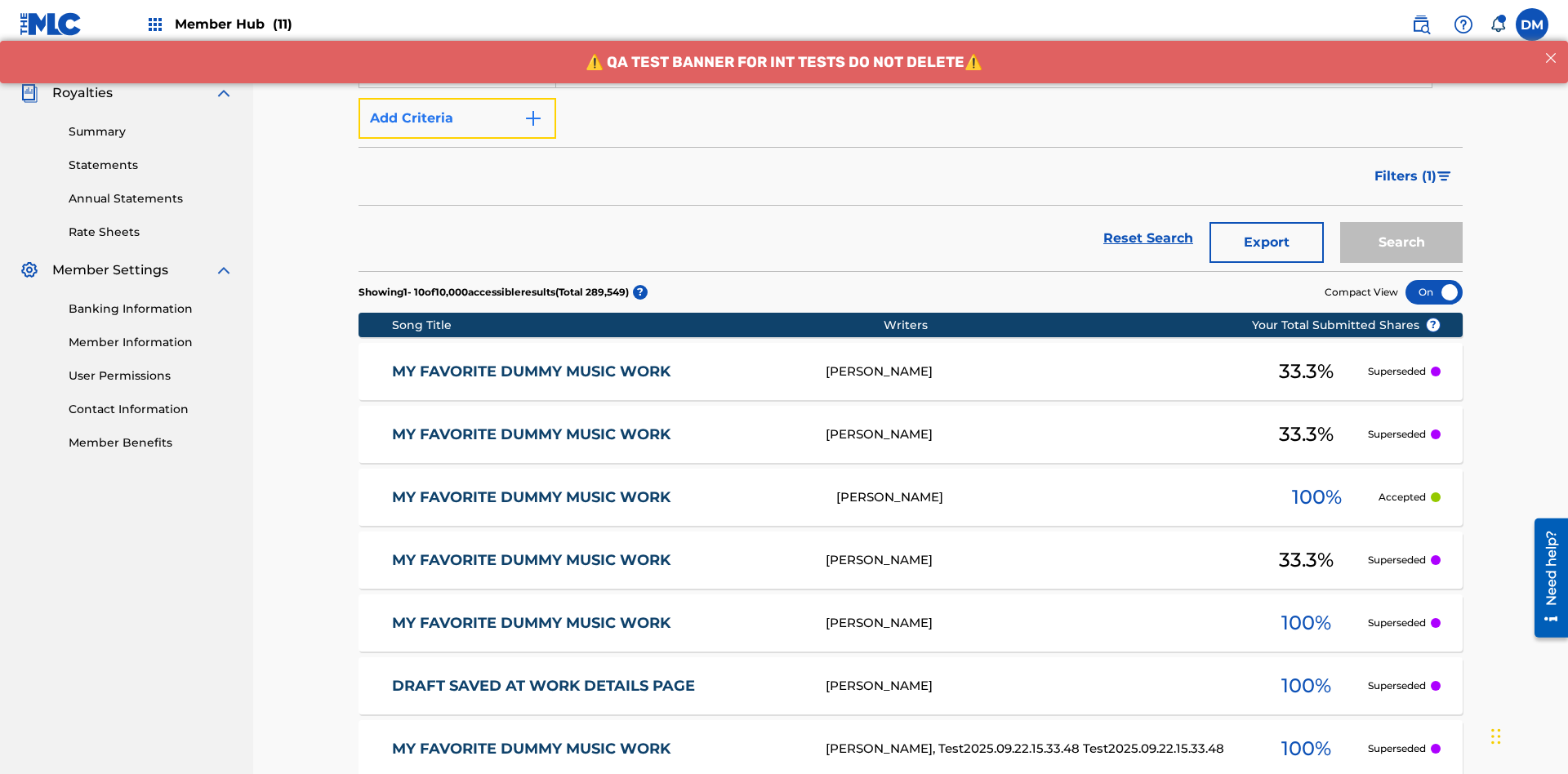
click at [457, 118] on button "Add Criteria" at bounding box center [457, 118] width 197 height 41
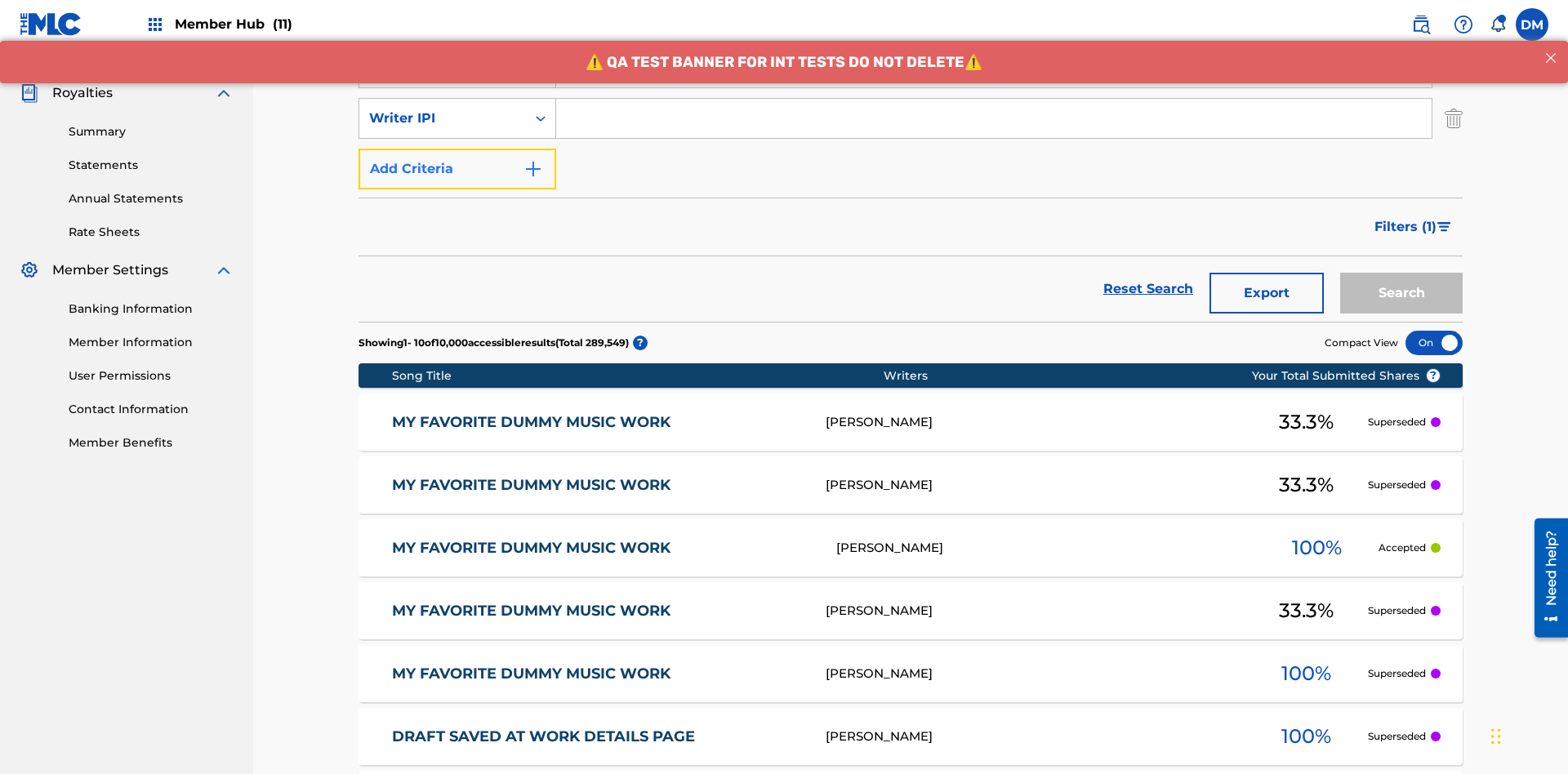
scroll to position [473, 0]
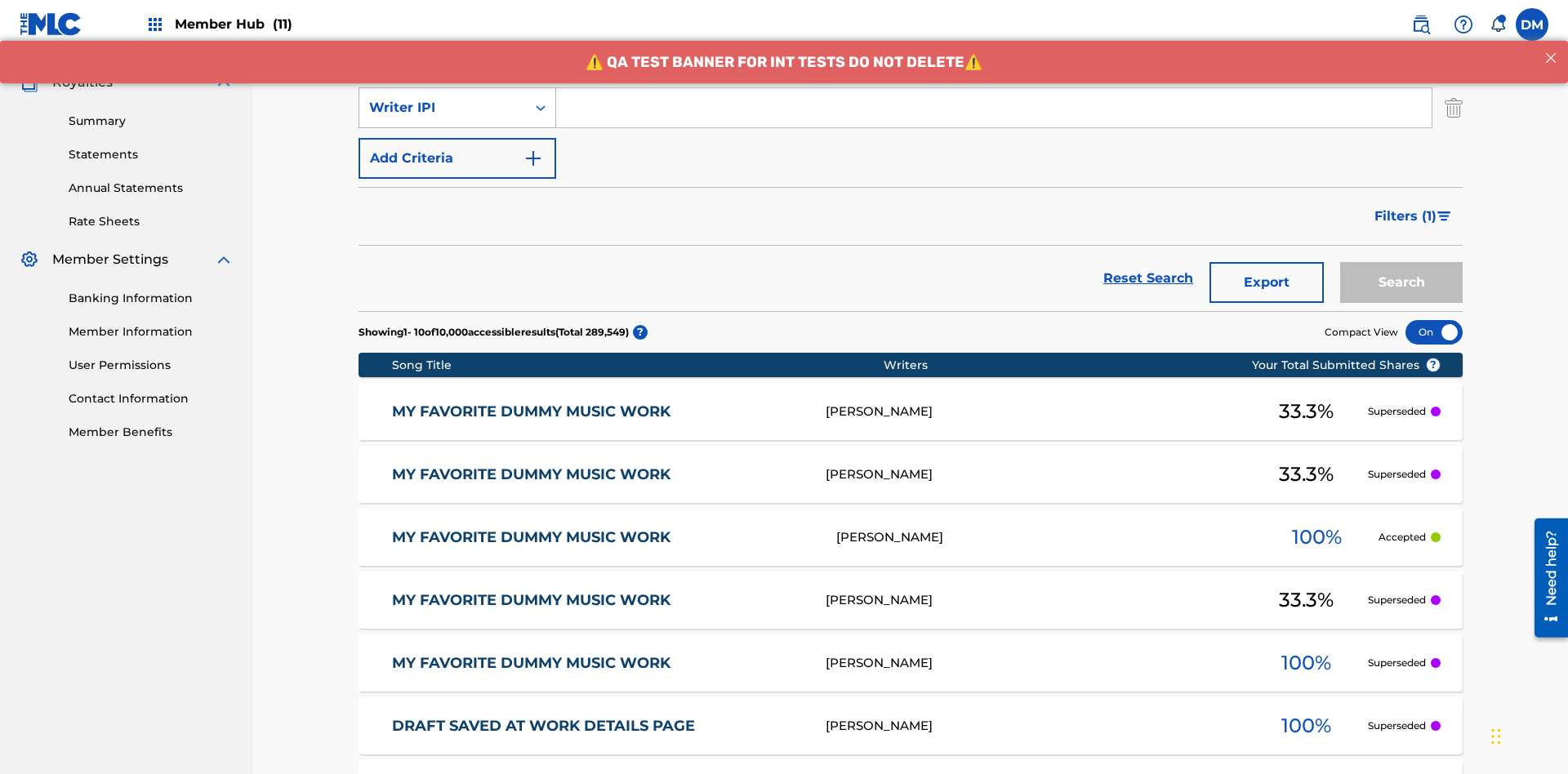
click at [442, 107] on div "Writer IPI" at bounding box center [442, 107] width 147 height 19
click at [457, 149] on div "Publisher IPI" at bounding box center [457, 149] width 196 height 41
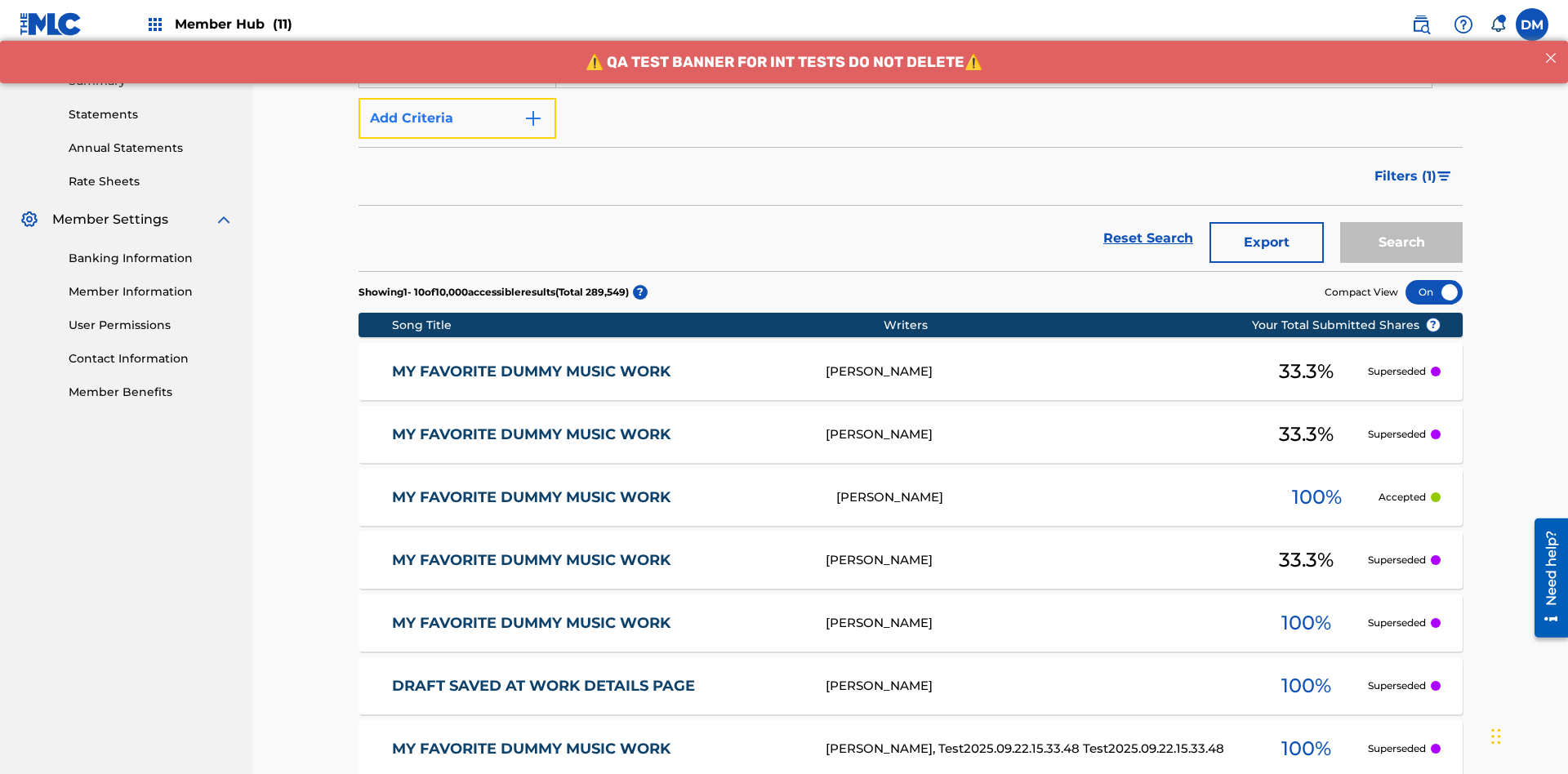
click at [457, 118] on button "Add Criteria" at bounding box center [457, 118] width 197 height 41
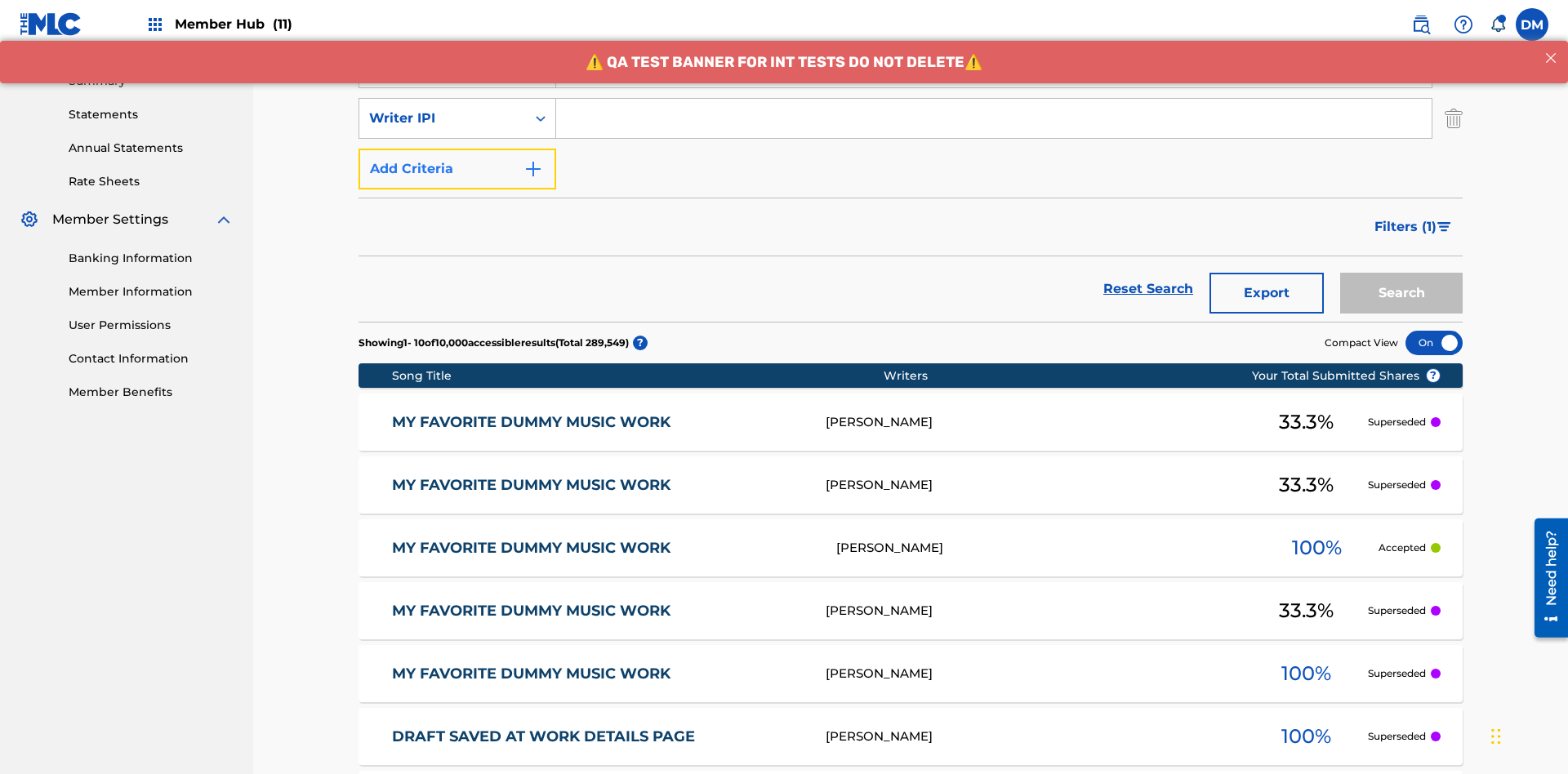
scroll to position [525, 0]
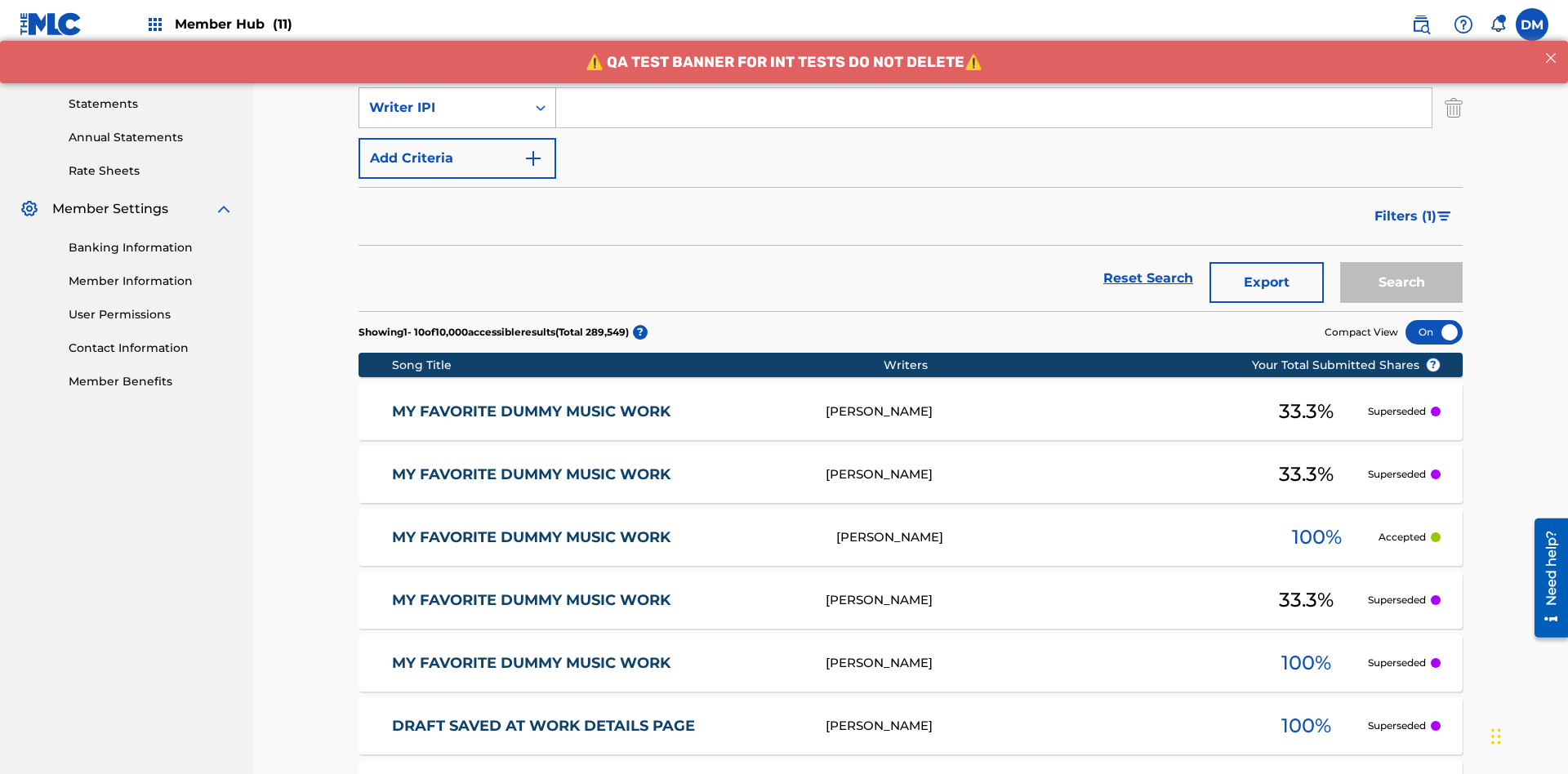
click at [442, 107] on div "Writer IPI" at bounding box center [442, 107] width 147 height 19
click at [457, 149] on div "Artist" at bounding box center [457, 149] width 196 height 41
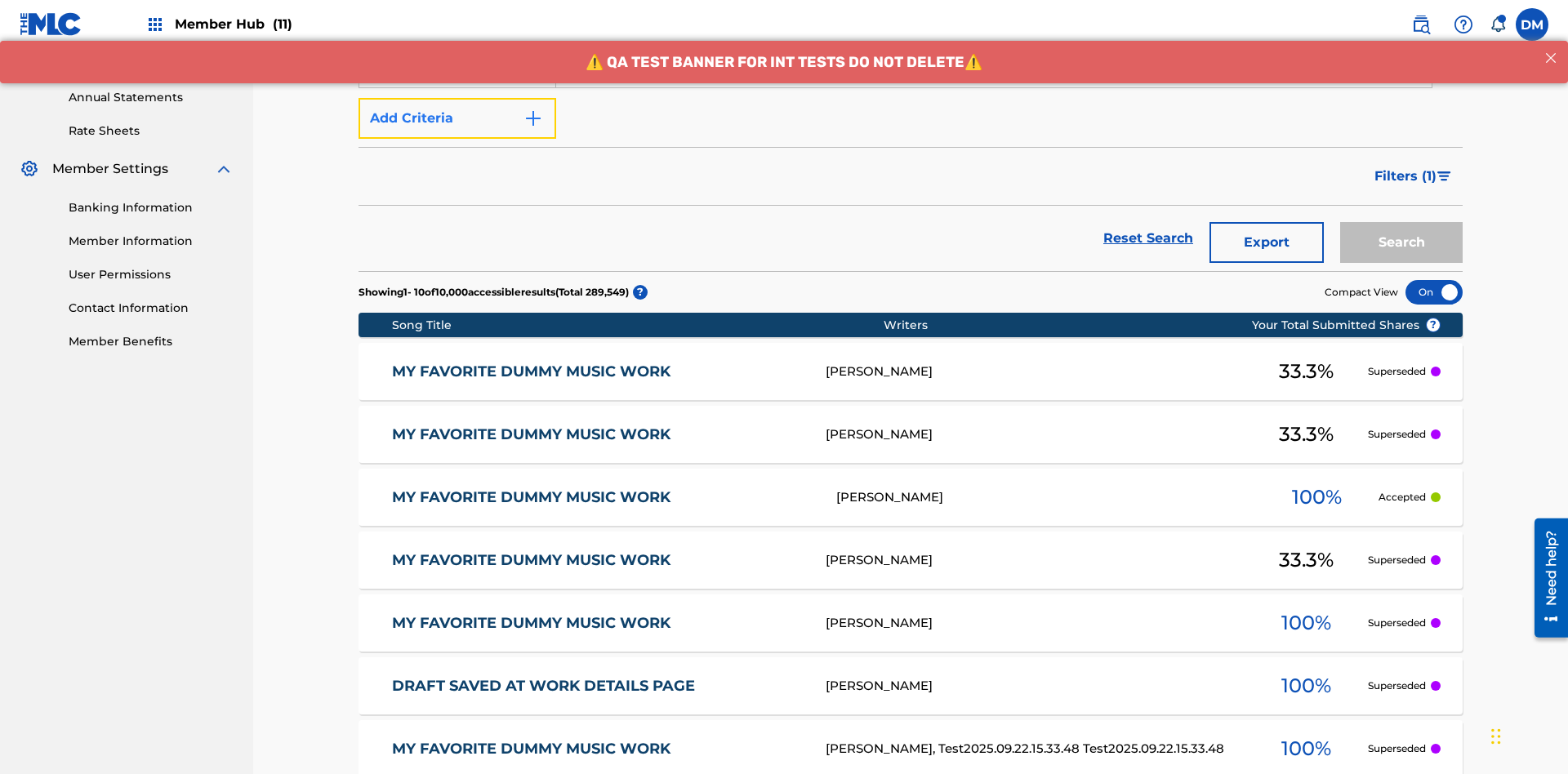
click at [457, 118] on button "Add Criteria" at bounding box center [457, 118] width 197 height 41
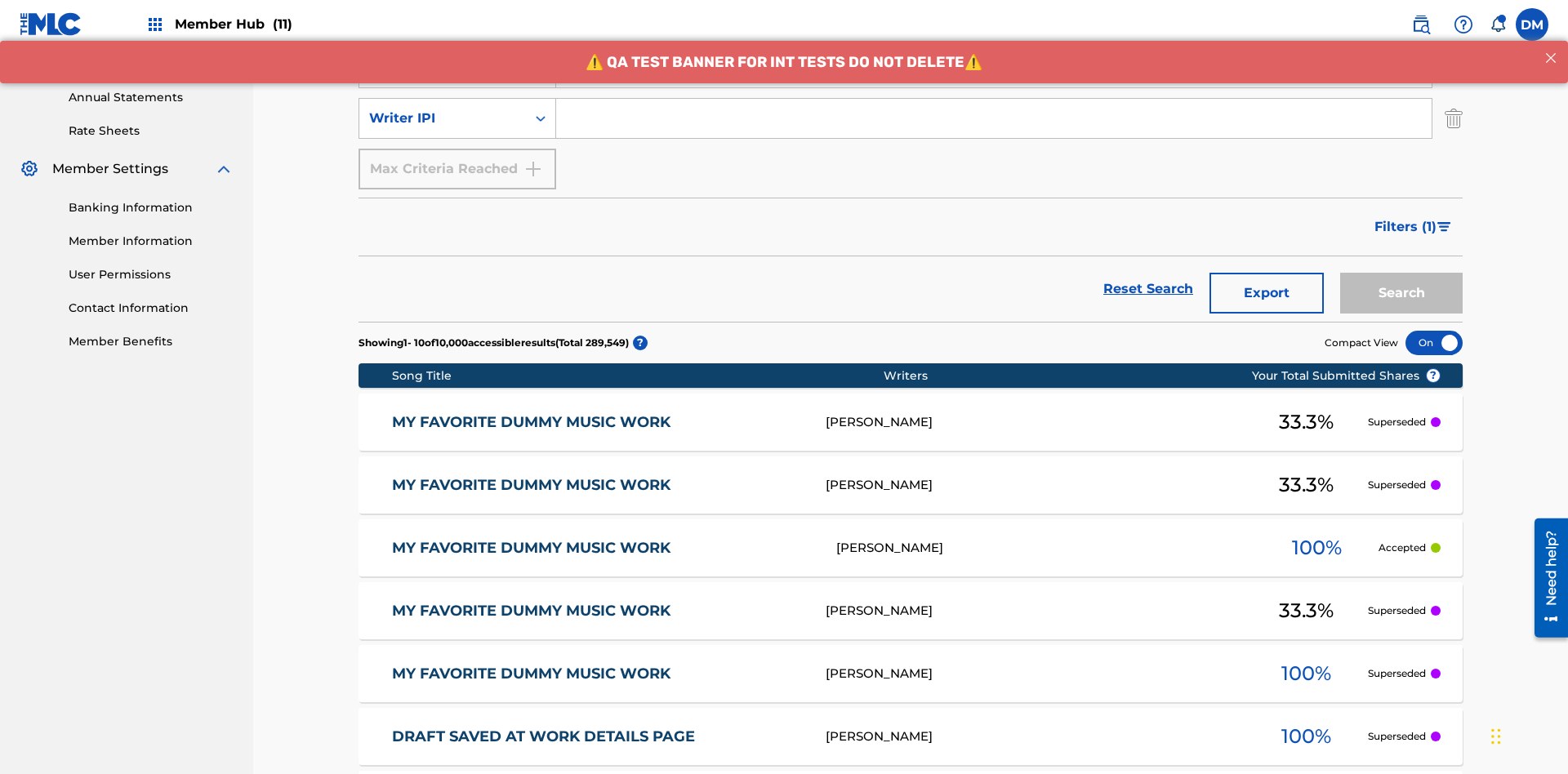
scroll to position [575, 0]
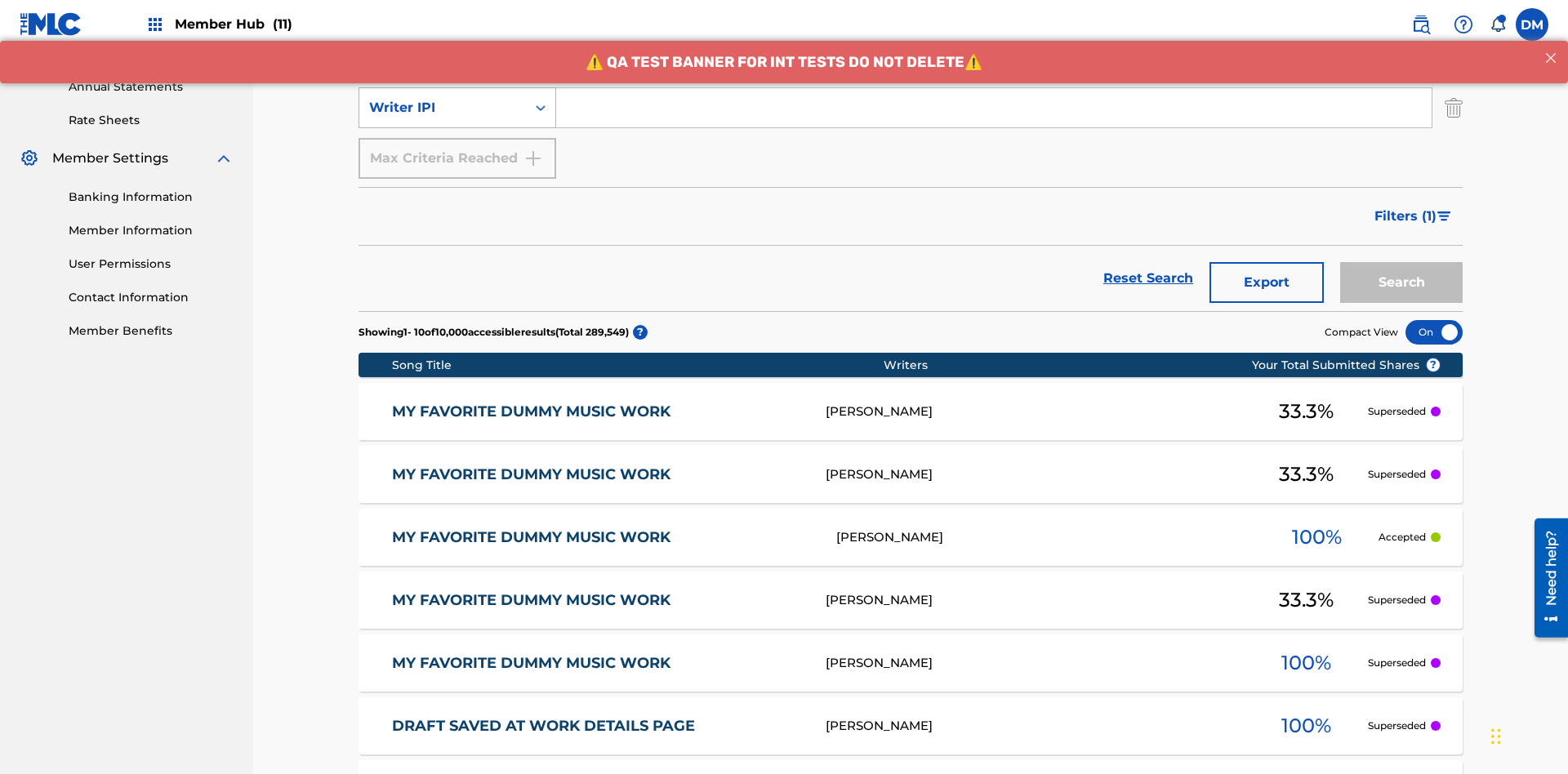
click at [442, 107] on div "Writer IPI" at bounding box center [442, 107] width 147 height 19
click at [457, 149] on div "Writer IPI" at bounding box center [457, 149] width 196 height 41
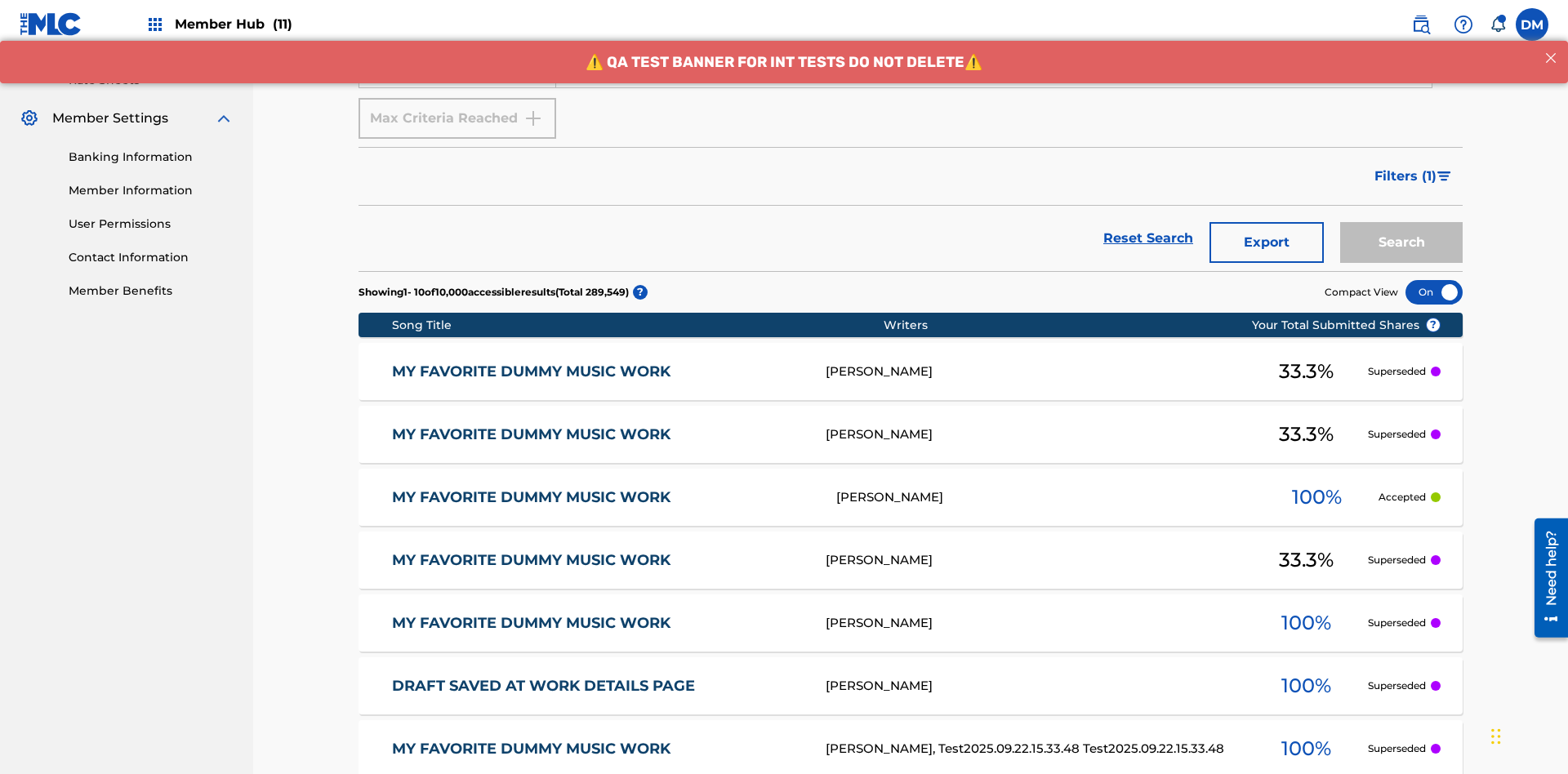
scroll to position [312, 0]
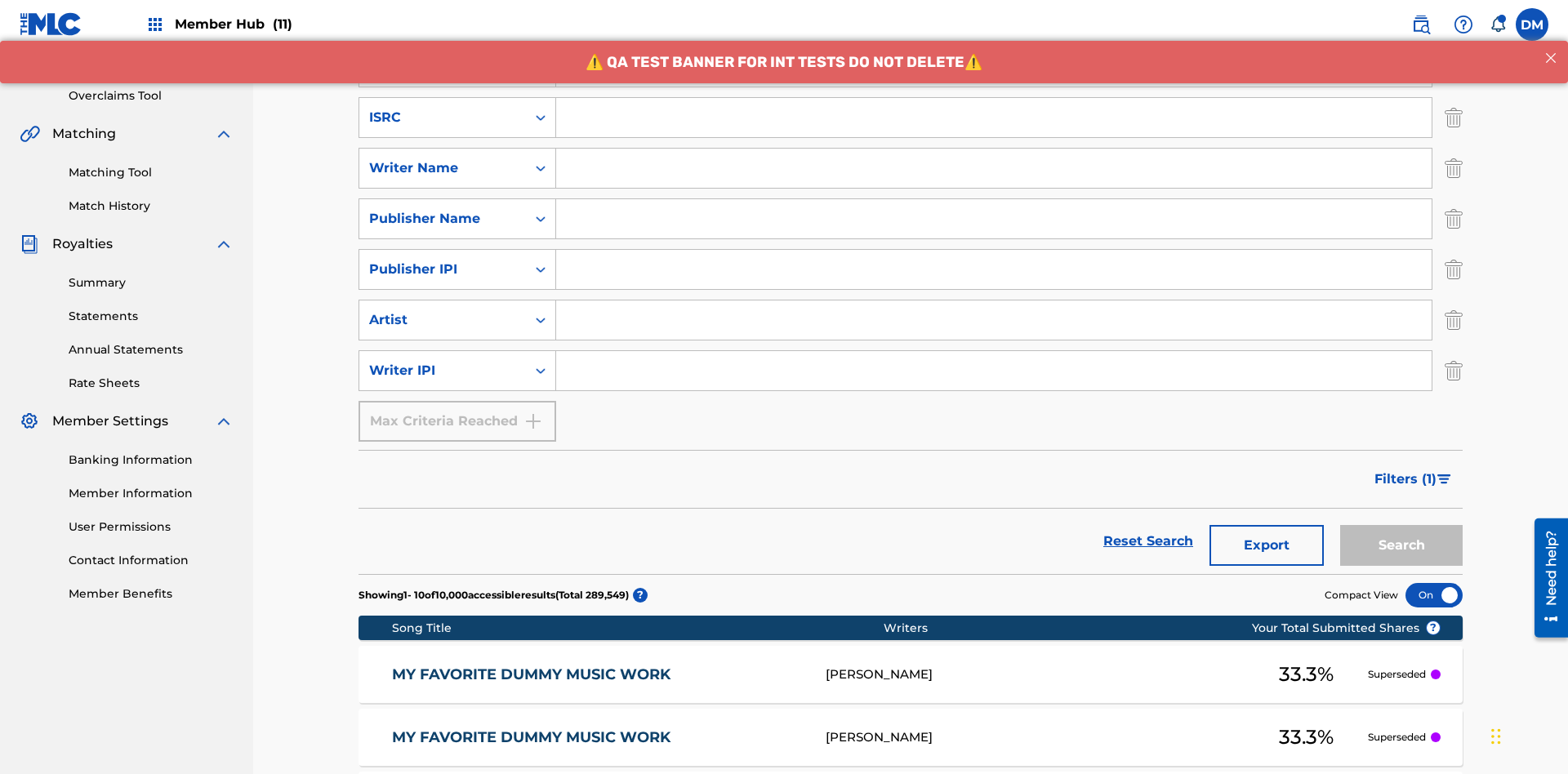
click at [994, 118] on input "Search Form" at bounding box center [994, 118] width 875 height 39
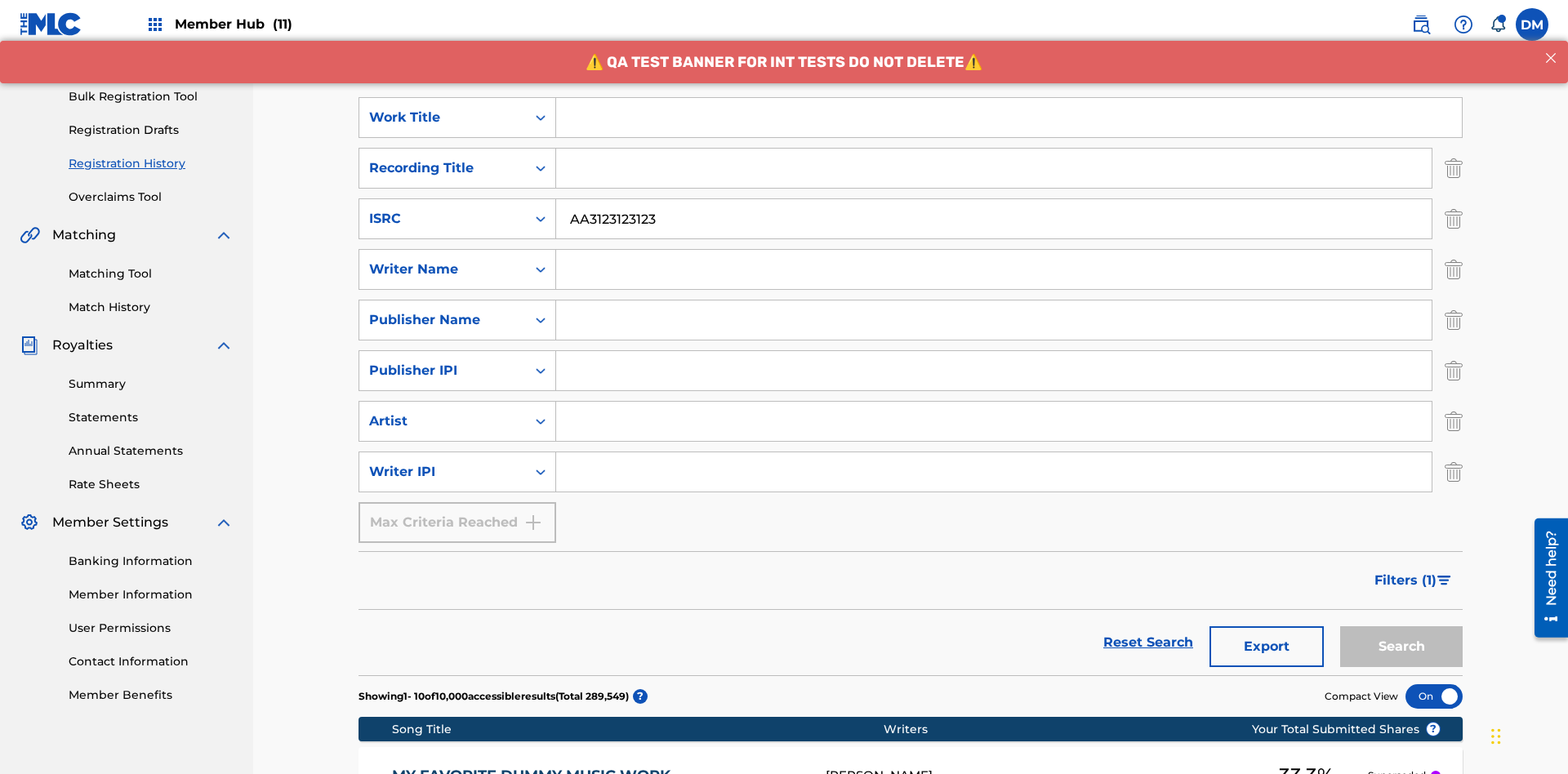
type input "AA3123123123"
click at [1009, 118] on input "Search Form" at bounding box center [1009, 118] width 906 height 39
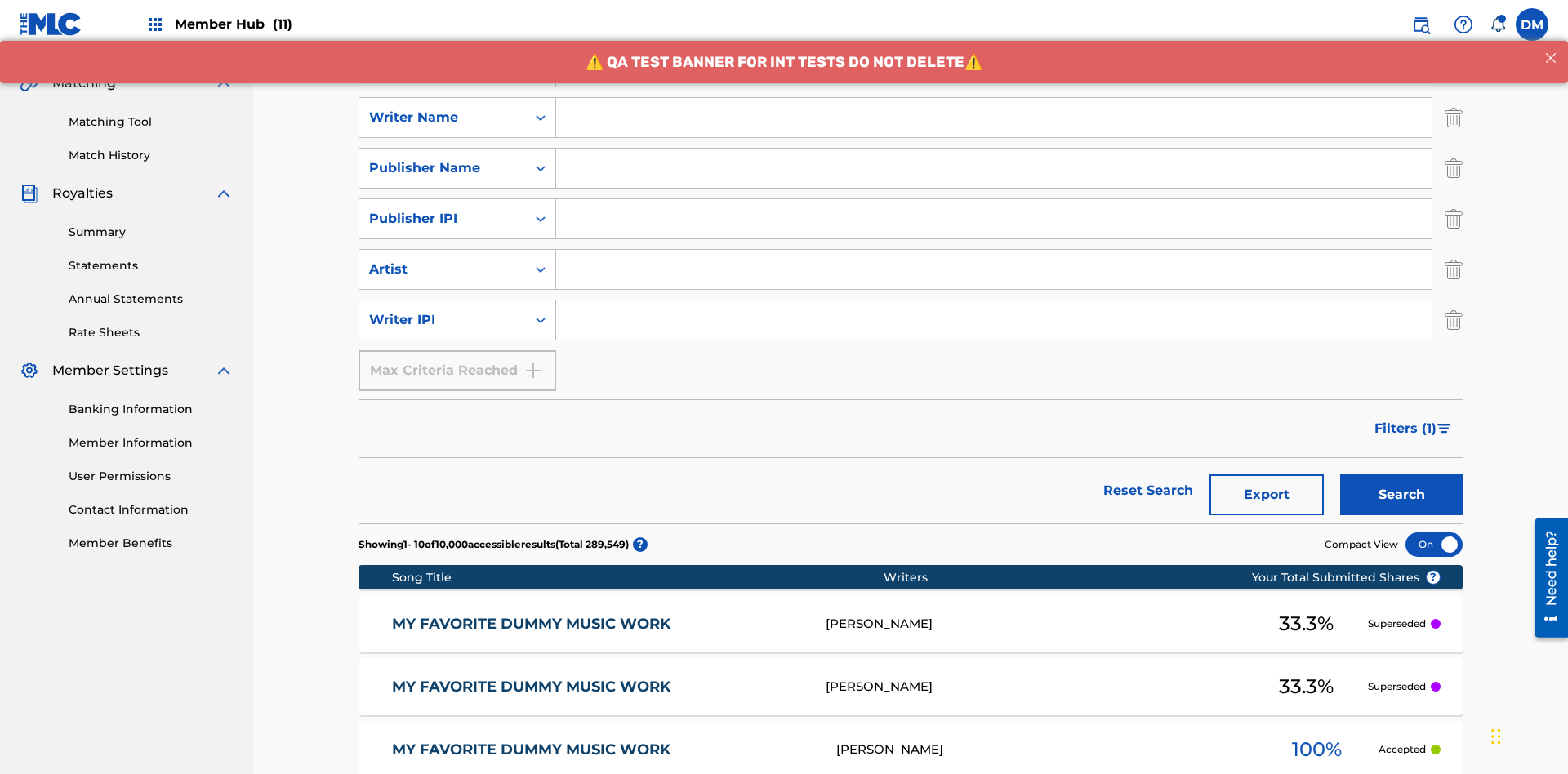
type input "MY FAVORITE DUMMY MUSIC WORK"
click at [994, 118] on input "Search Form" at bounding box center [994, 118] width 875 height 39
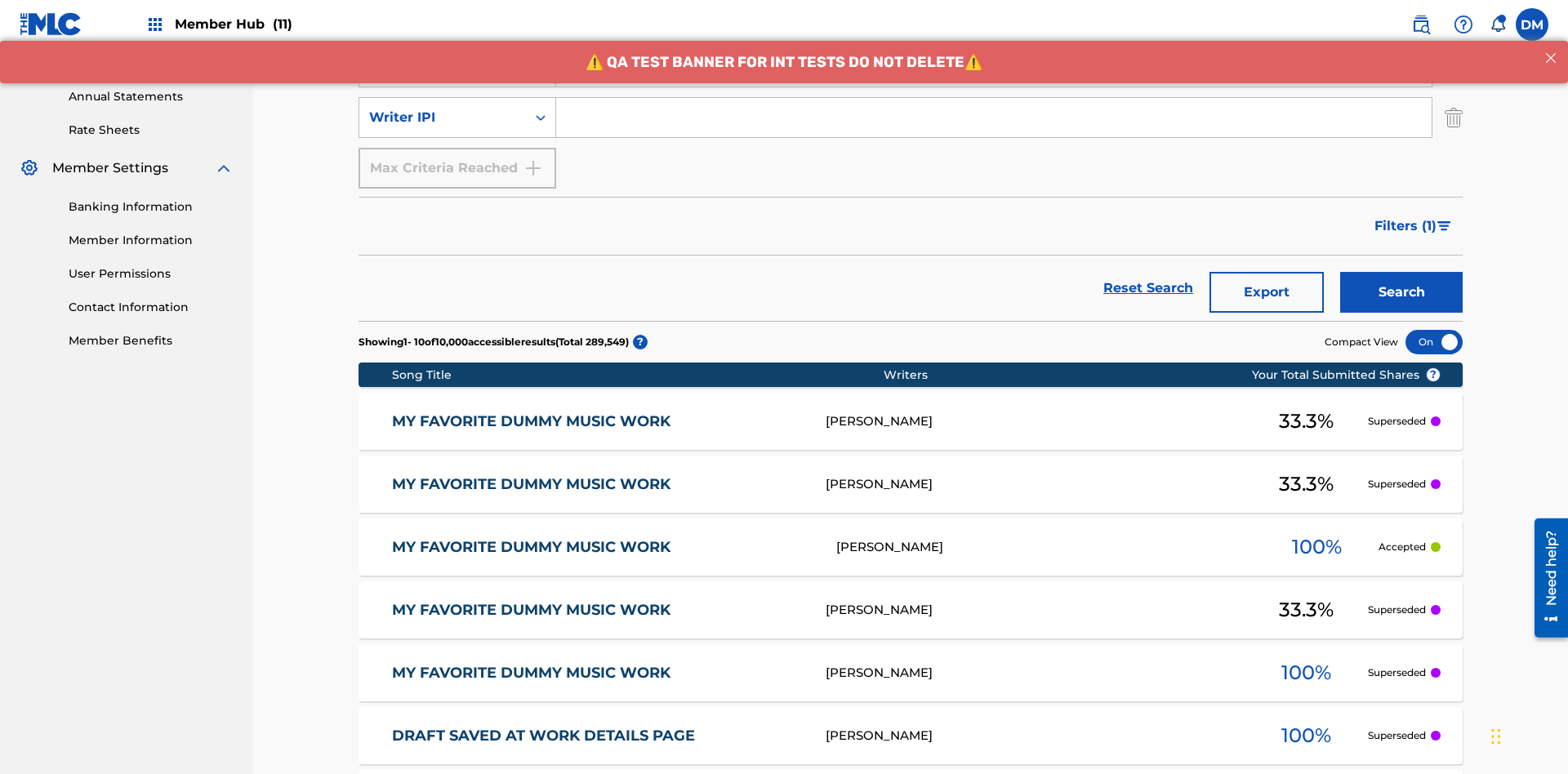
type input "[PERSON_NAME]"
click at [994, 118] on input "Search Form" at bounding box center [994, 118] width 875 height 39
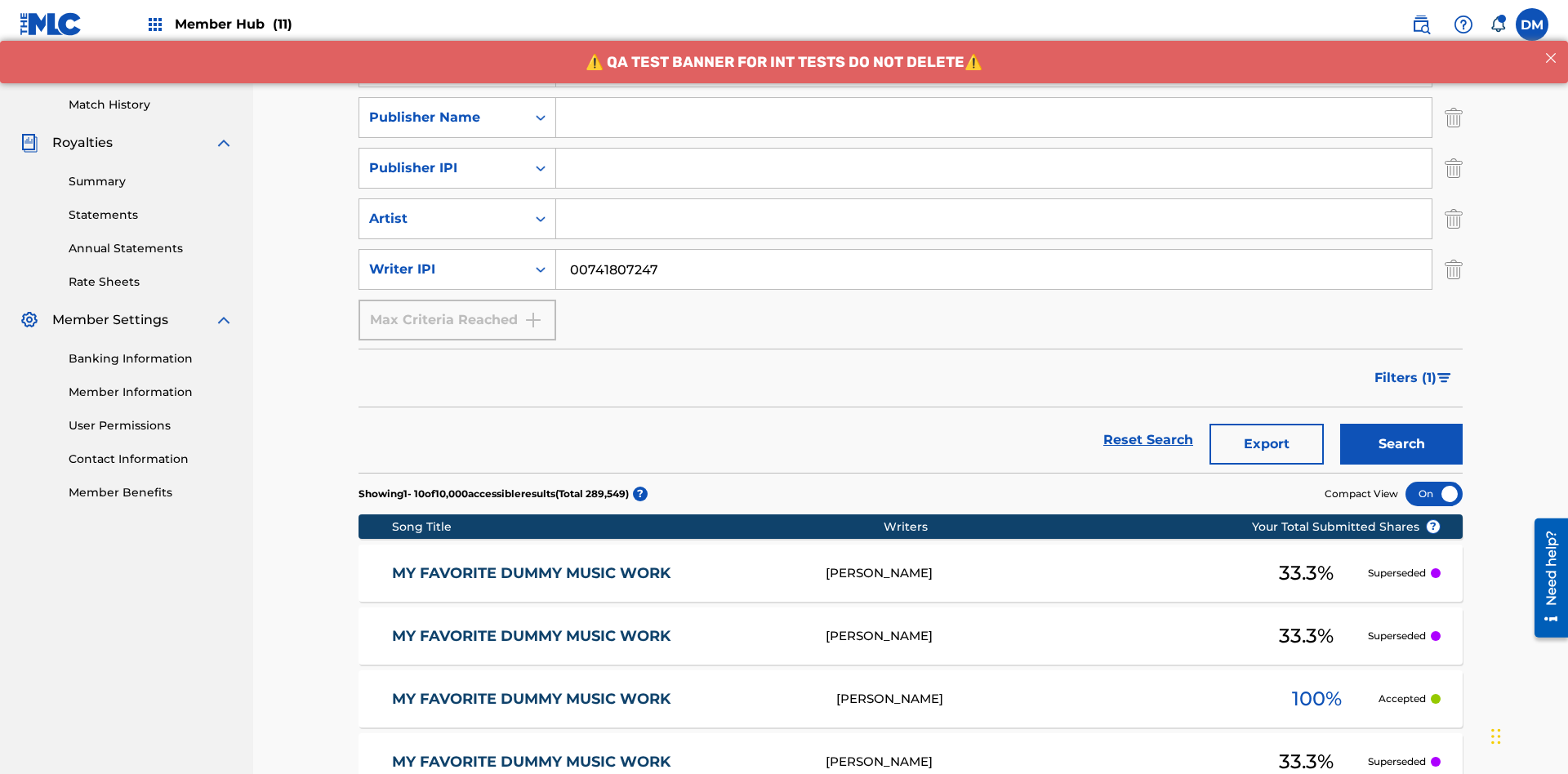
type input "00741807247"
click at [994, 118] on input "Search Form" at bounding box center [994, 118] width 875 height 39
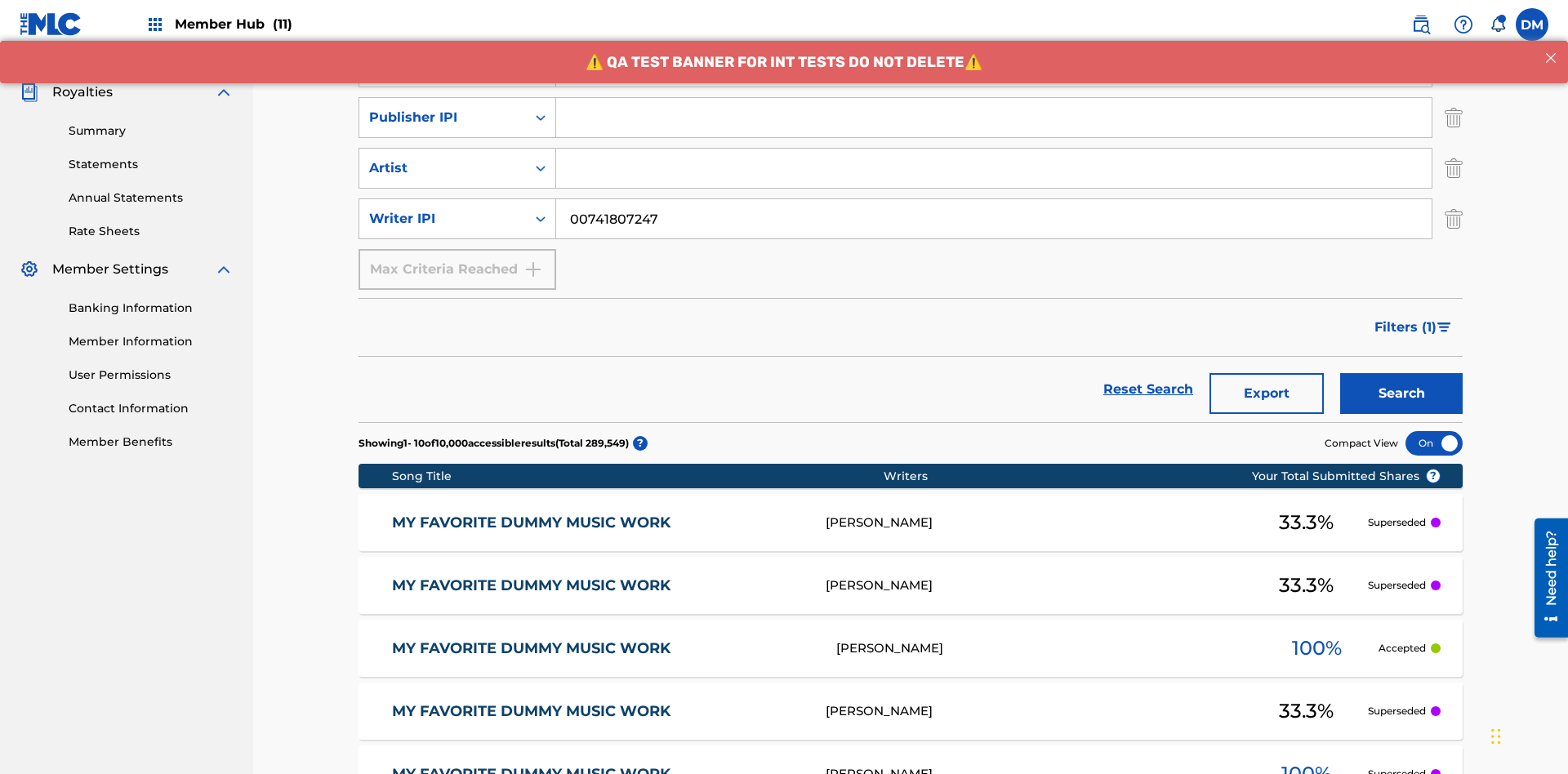
type input "CALACA"
click at [994, 118] on input "Search Form" at bounding box center [994, 118] width 875 height 39
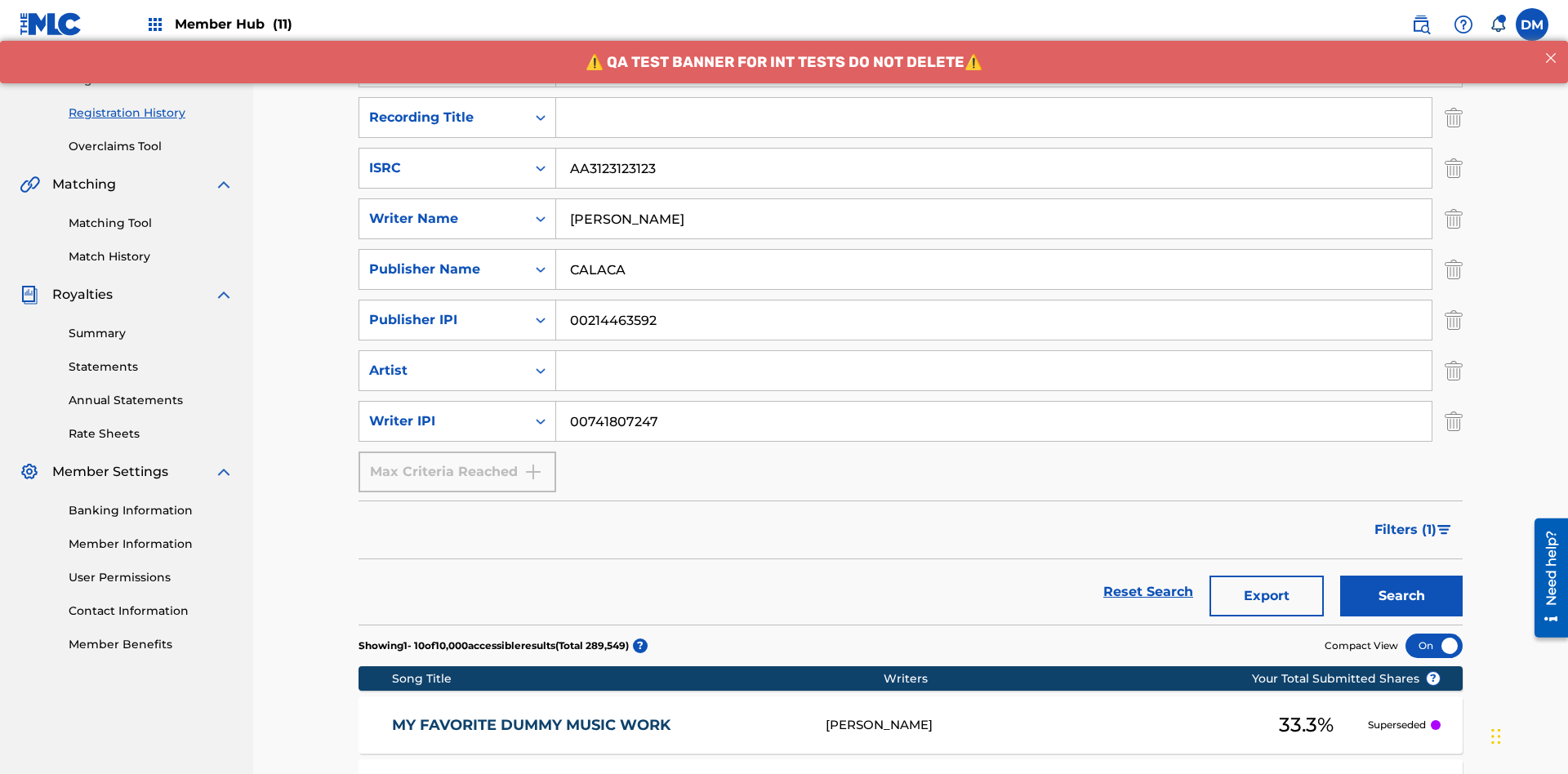
type input "00214463592"
click at [994, 118] on input "Search Form" at bounding box center [994, 118] width 875 height 39
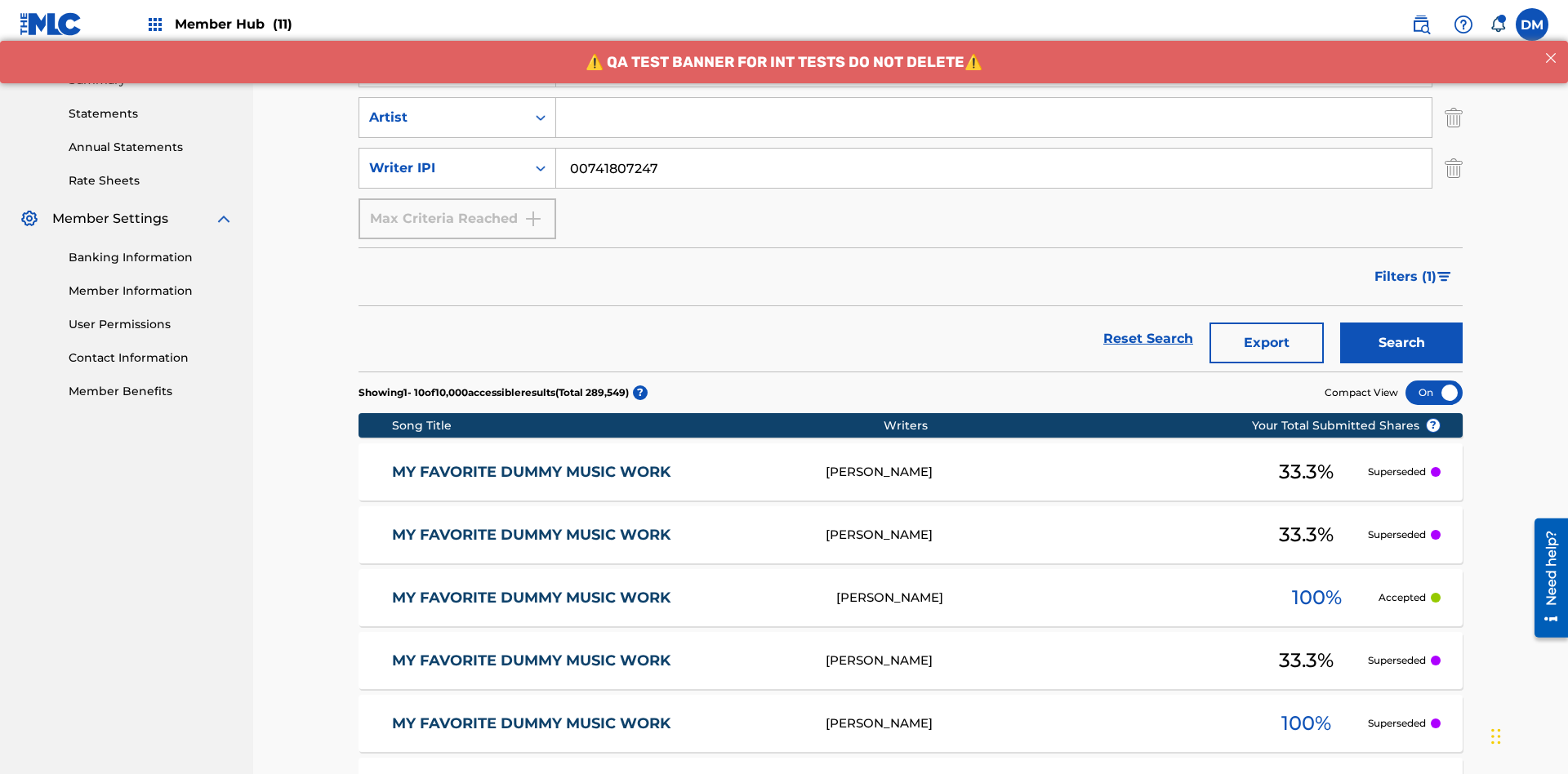
type input "Best Song Ever"
click at [994, 118] on input "Search Form" at bounding box center [994, 118] width 875 height 39
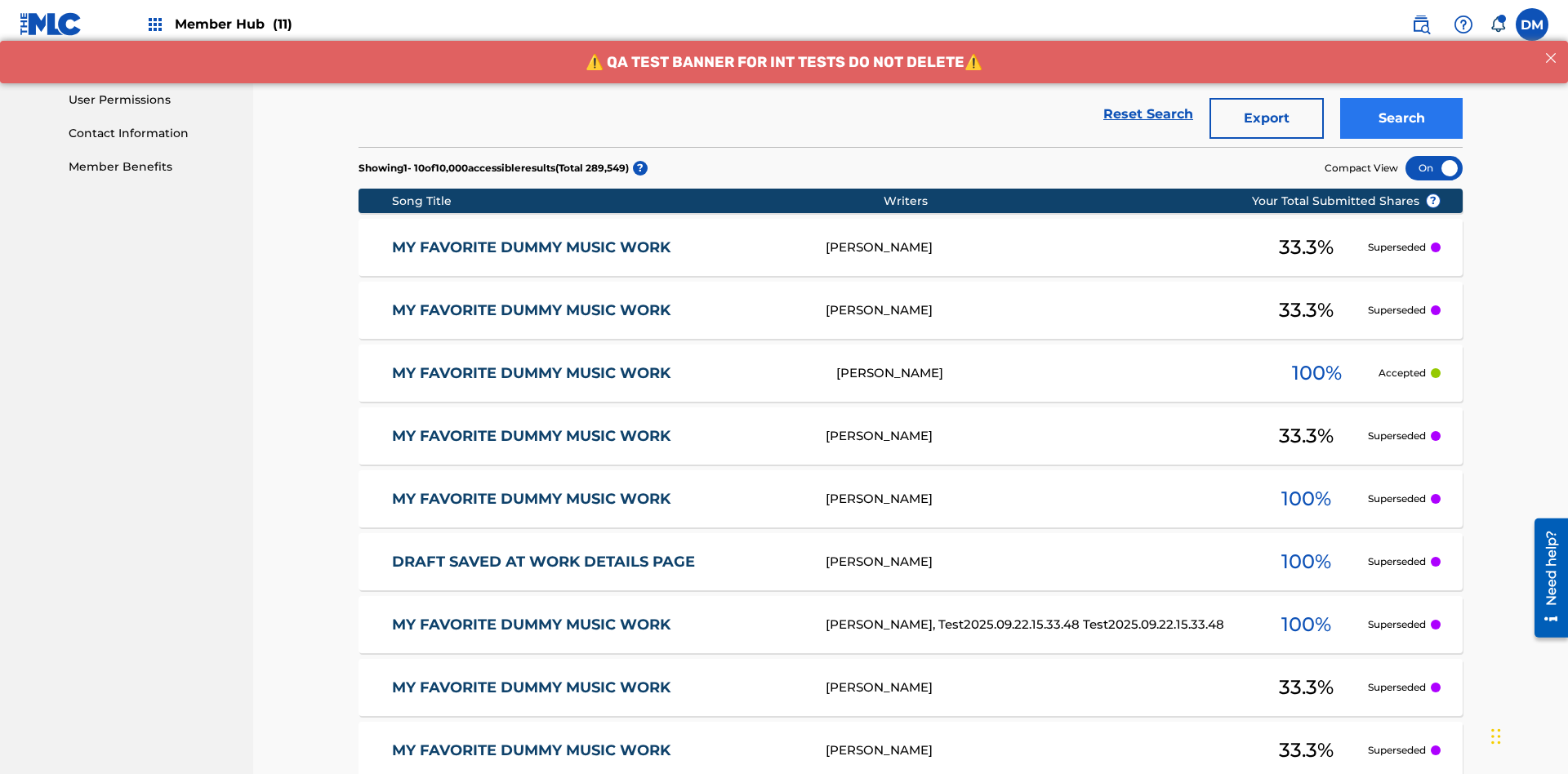
type input "[PERSON_NAME]"
click at [1402, 118] on button "Search" at bounding box center [1402, 118] width 123 height 41
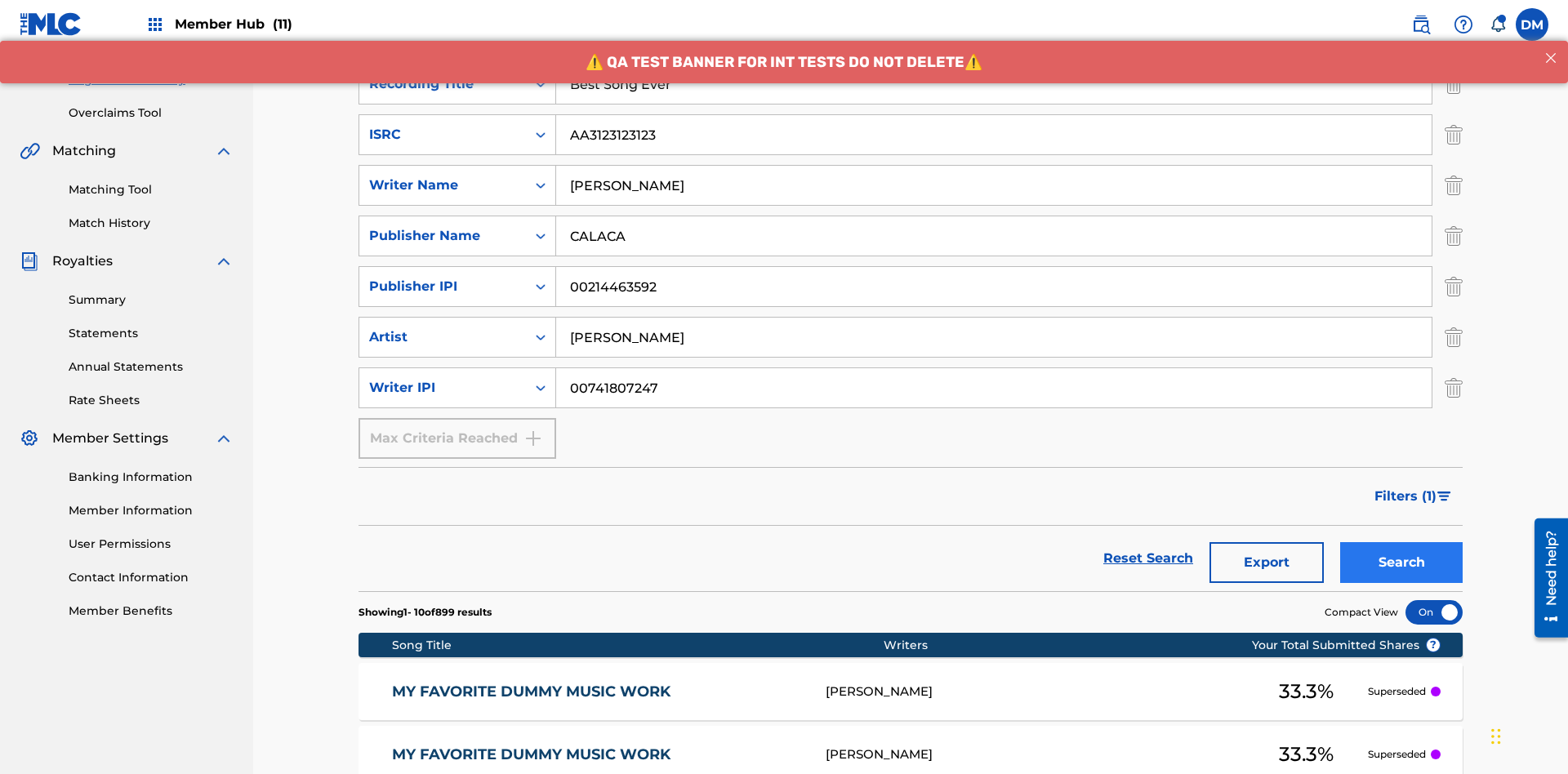
scroll to position [798, 0]
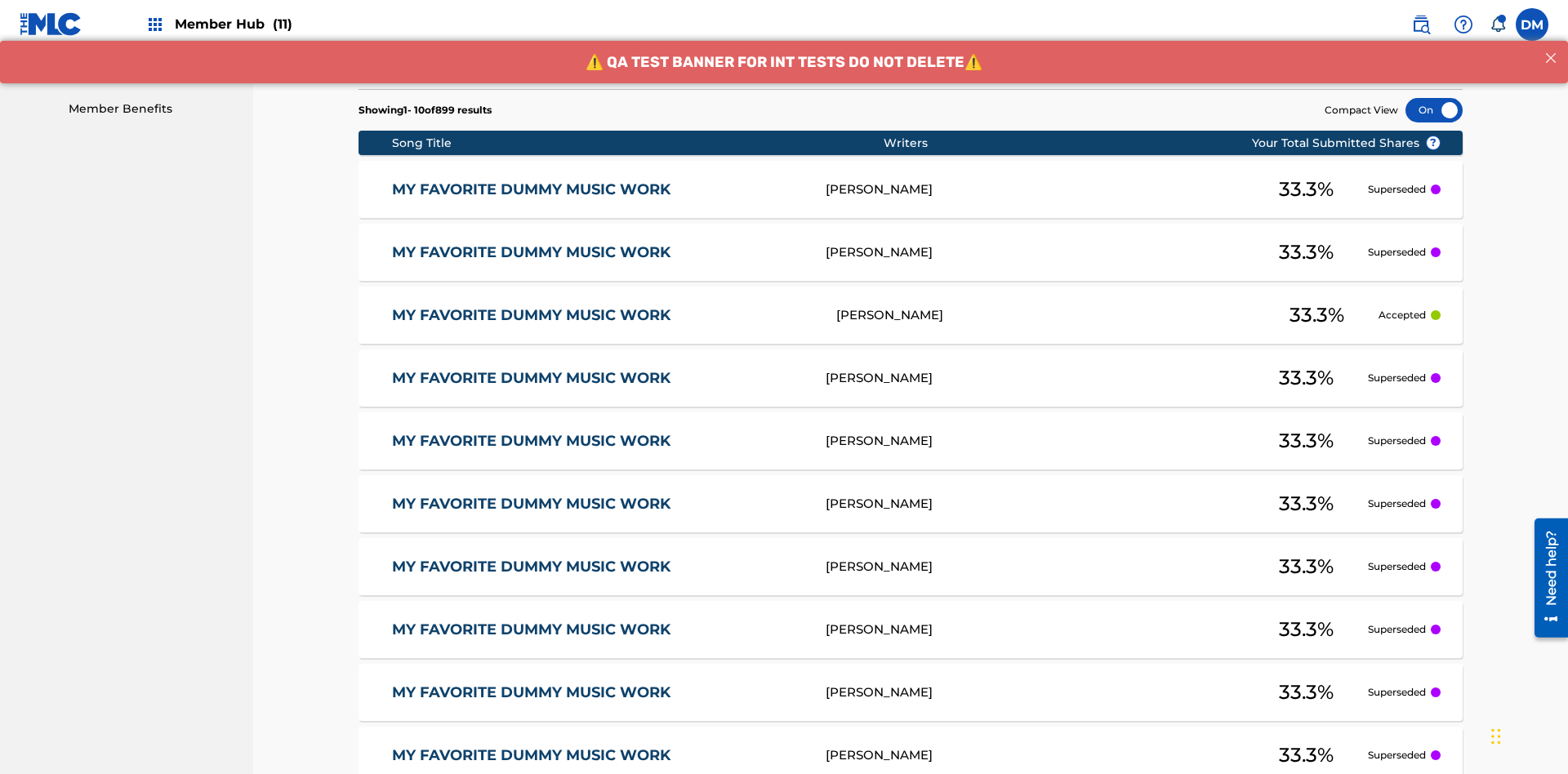
click at [1435, 110] on div at bounding box center [1435, 110] width 57 height 24
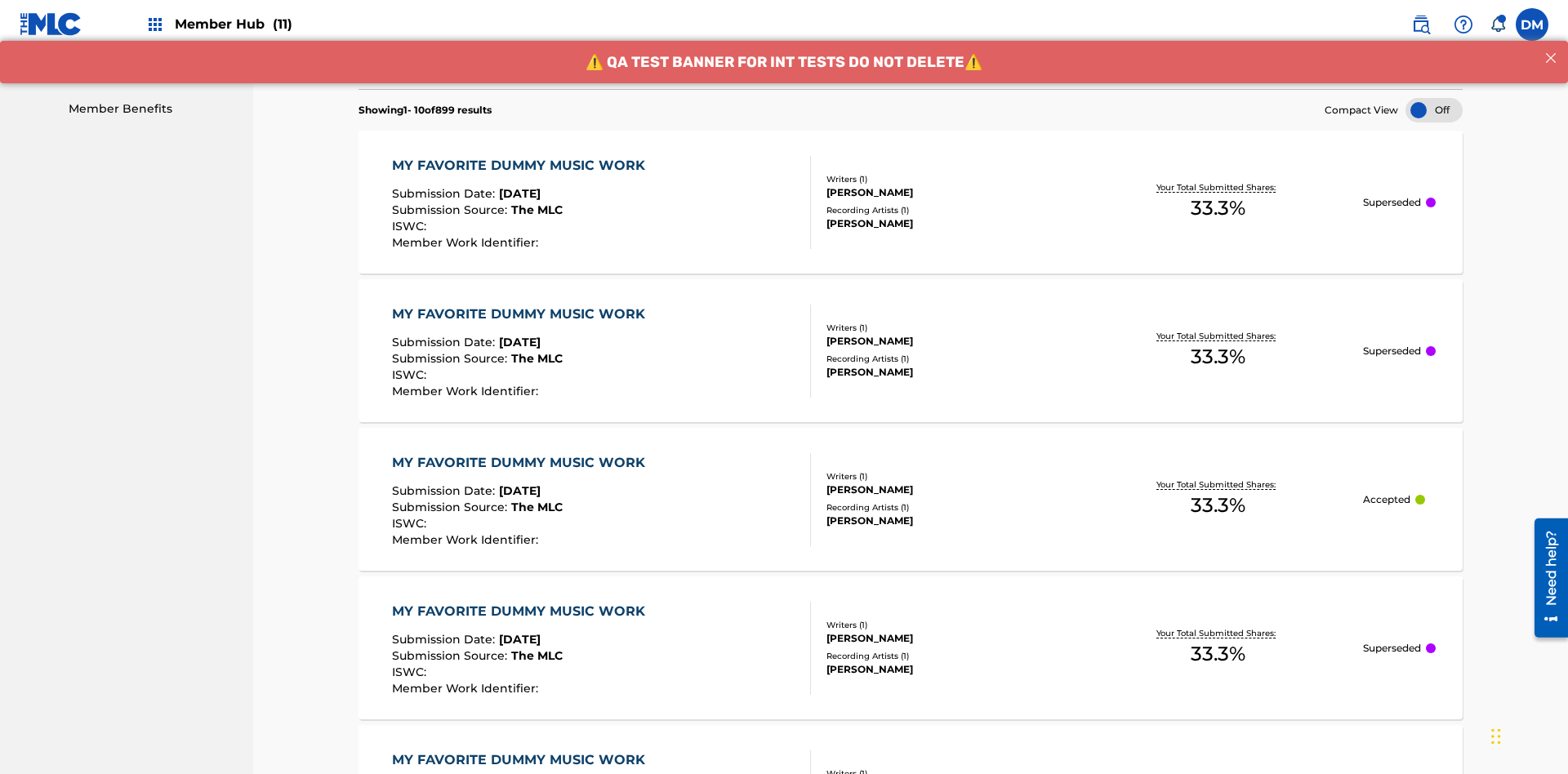
scroll to position [855, 0]
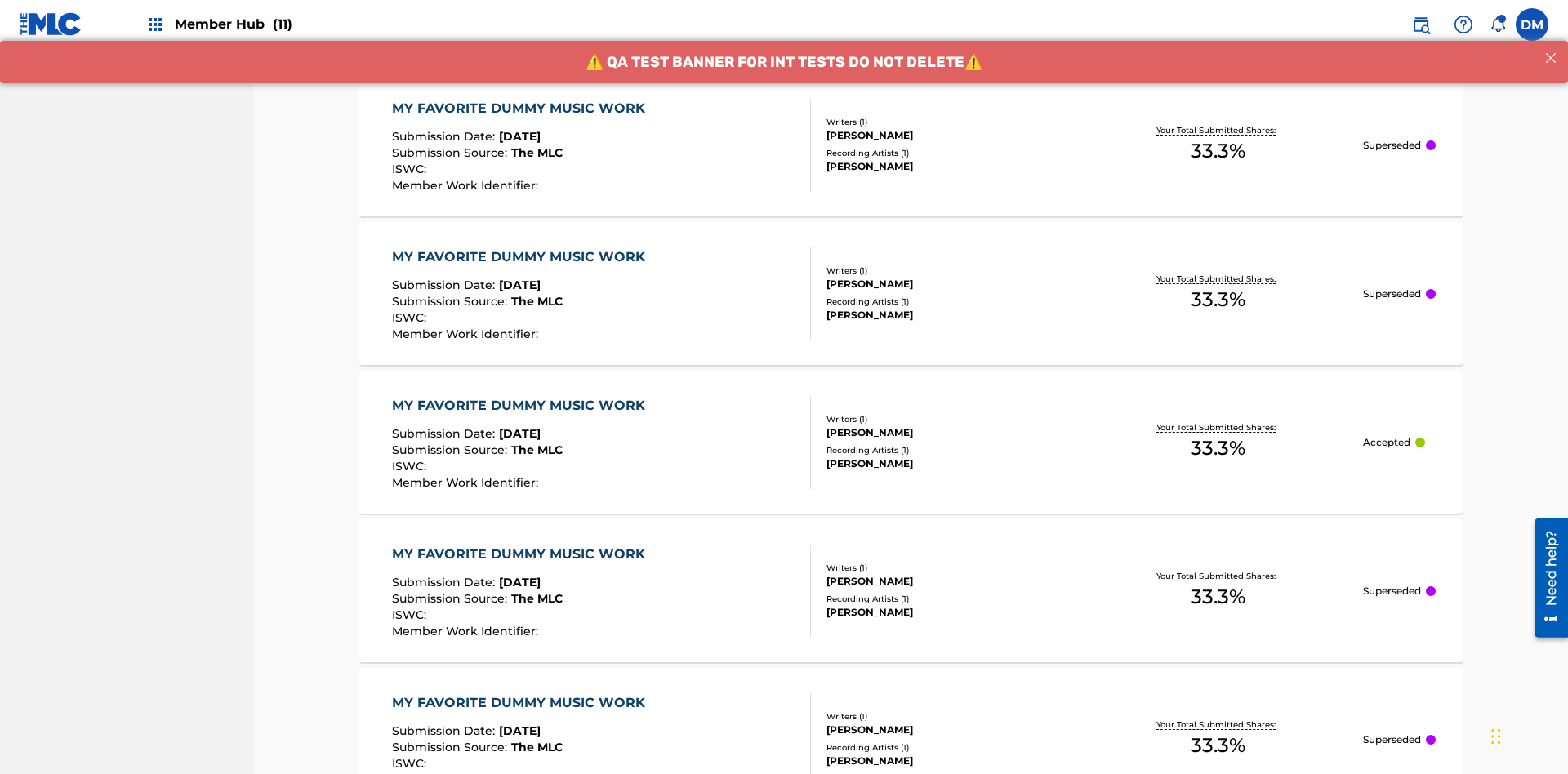
click at [520, 107] on div "MY FAVORITE DUMMY MUSIC WORK" at bounding box center [522, 108] width 261 height 19
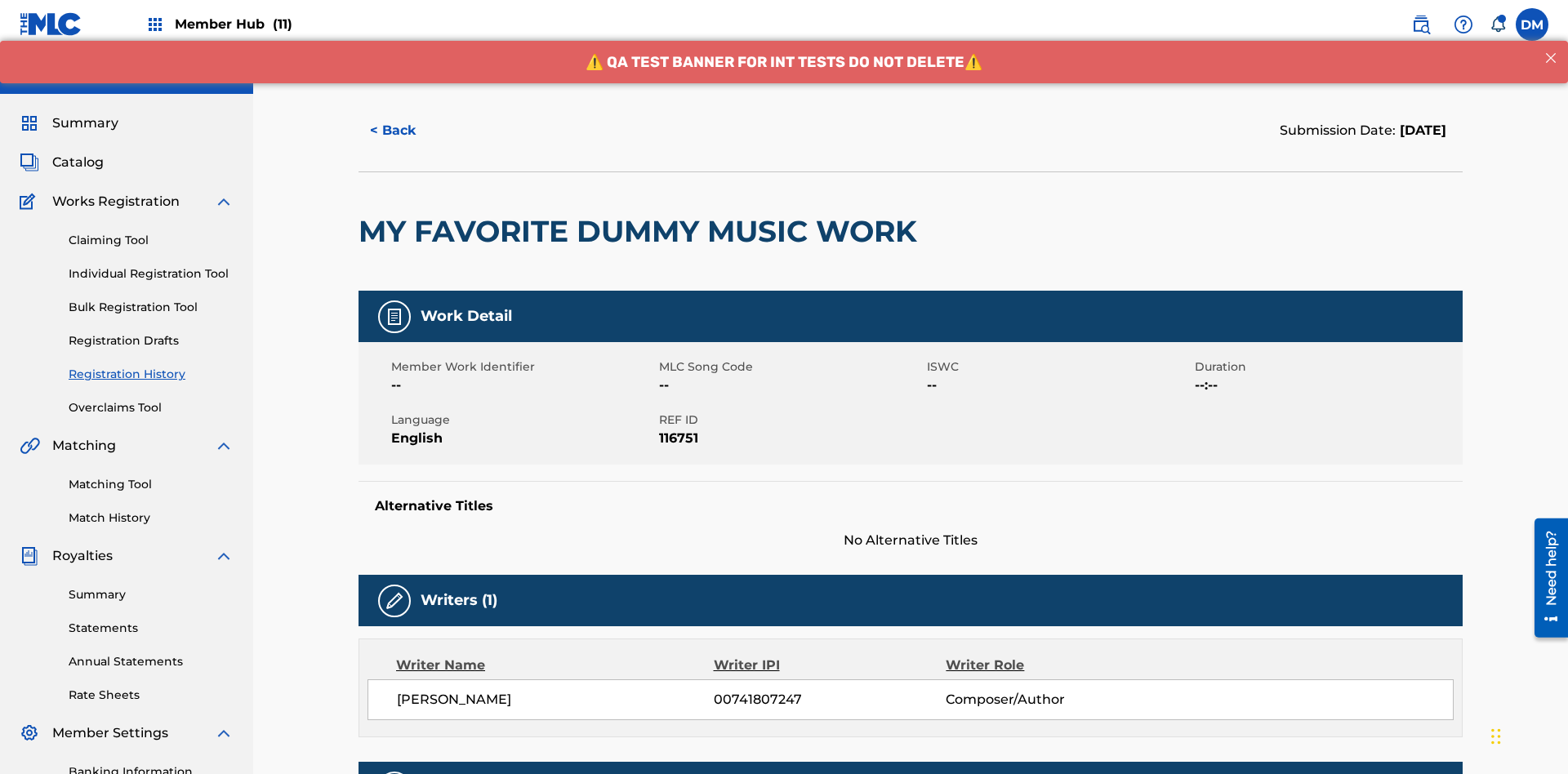
scroll to position [481, 0]
